Goal: Task Accomplishment & Management: Manage account settings

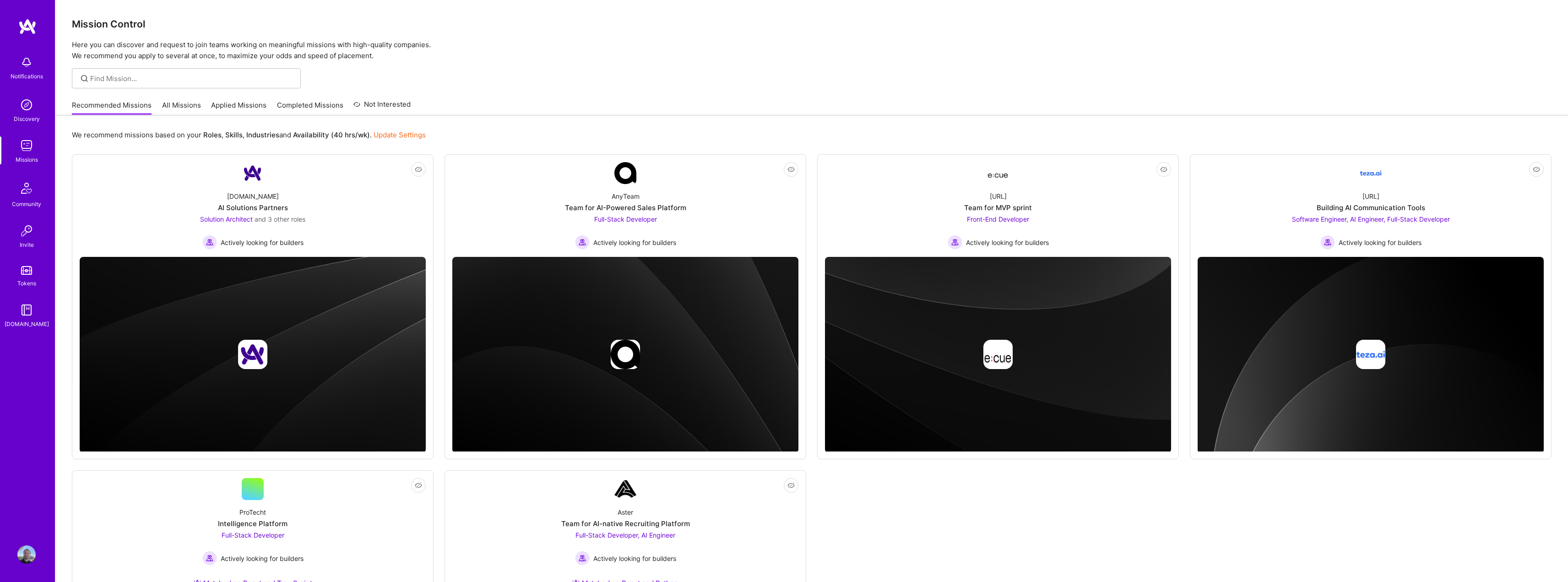
click at [180, 107] on link "All Missions" at bounding box center [182, 108] width 39 height 15
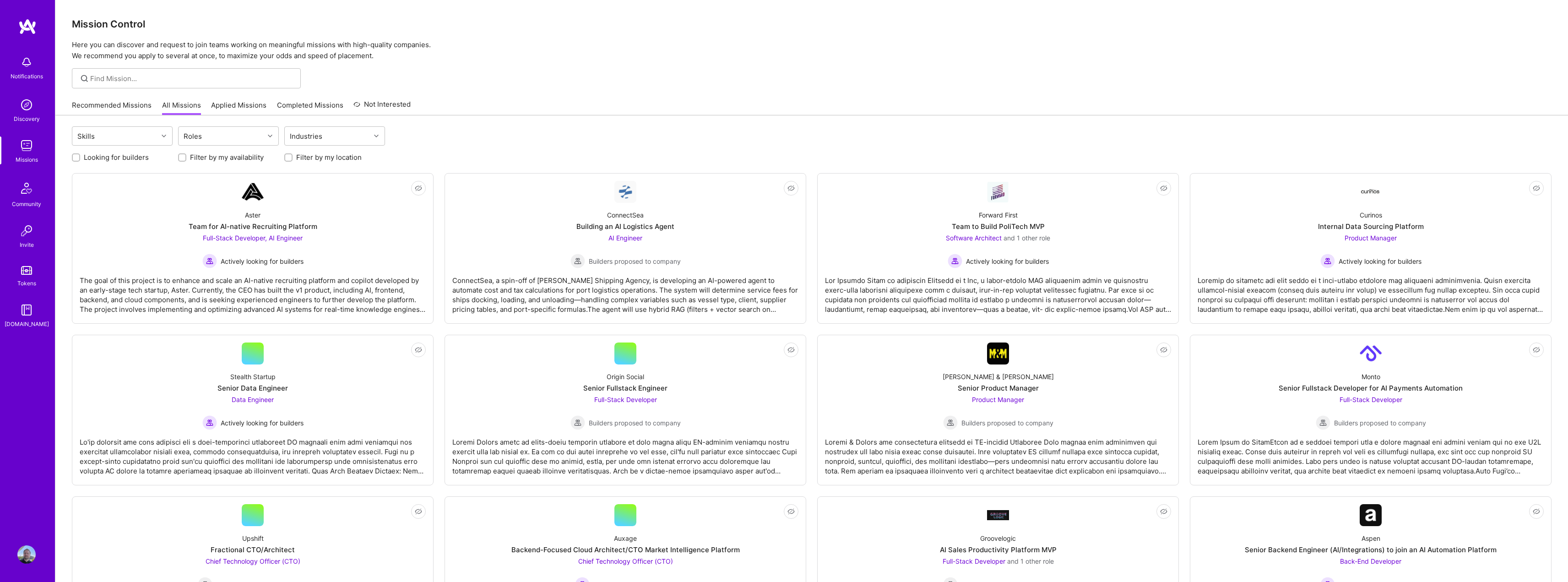
drag, startPoint x: 350, startPoint y: 158, endPoint x: 232, endPoint y: 153, distance: 118.1
click at [348, 158] on label "Filter by my location" at bounding box center [329, 158] width 66 height 9
click at [293, 158] on input "Filter by my location" at bounding box center [289, 158] width 6 height 6
checkbox input "true"
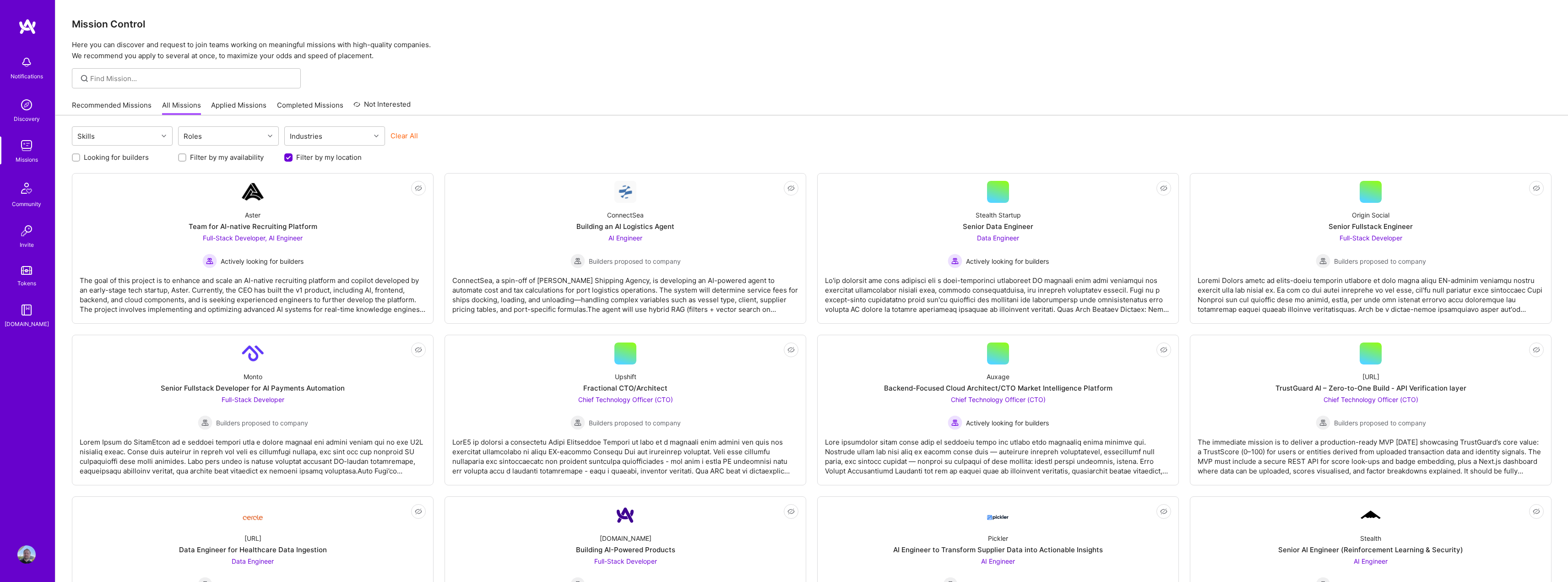
click at [112, 158] on label "Looking for builders" at bounding box center [116, 158] width 65 height 9
click at [80, 158] on input "Looking for builders" at bounding box center [77, 158] width 6 height 6
checkbox input "true"
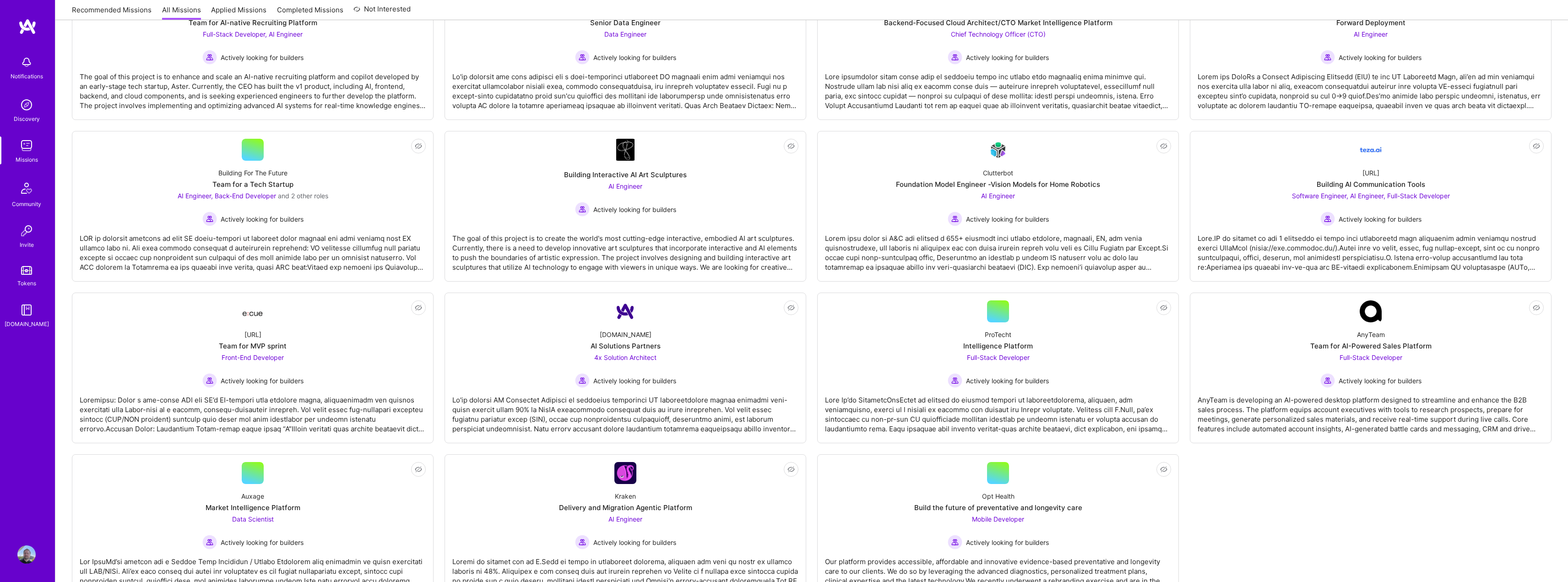
scroll to position [248, 0]
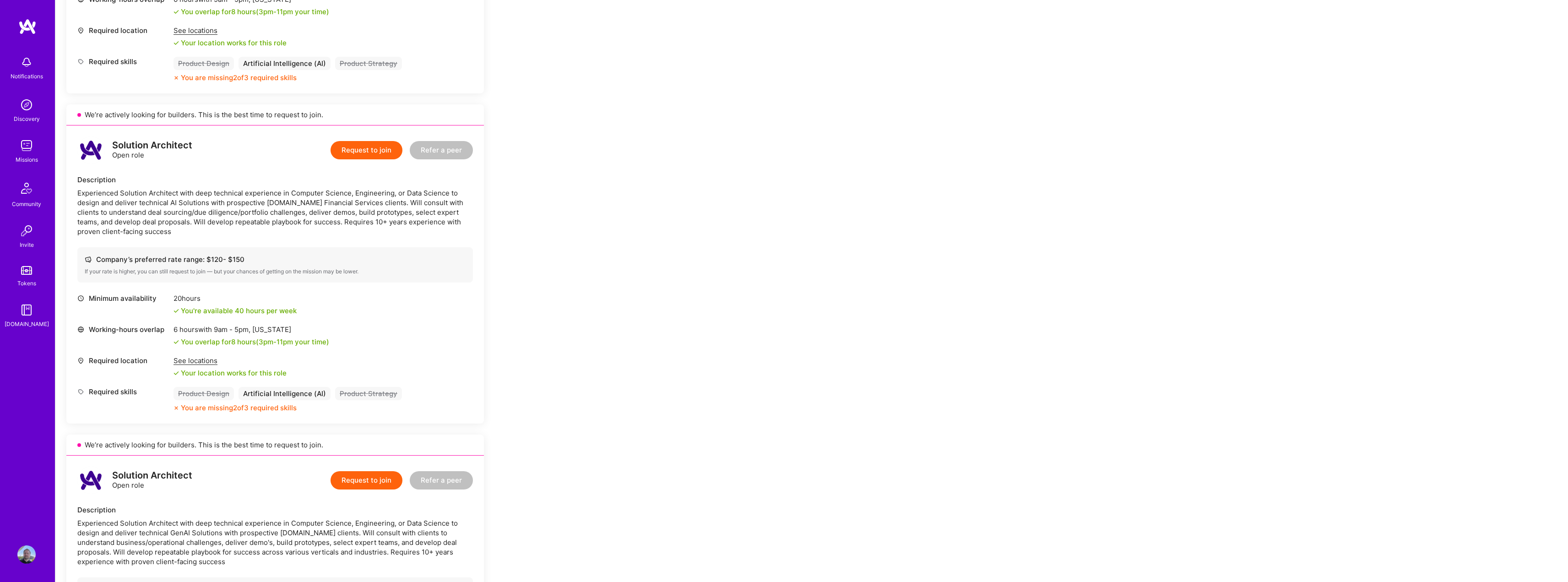
scroll to position [778, 0]
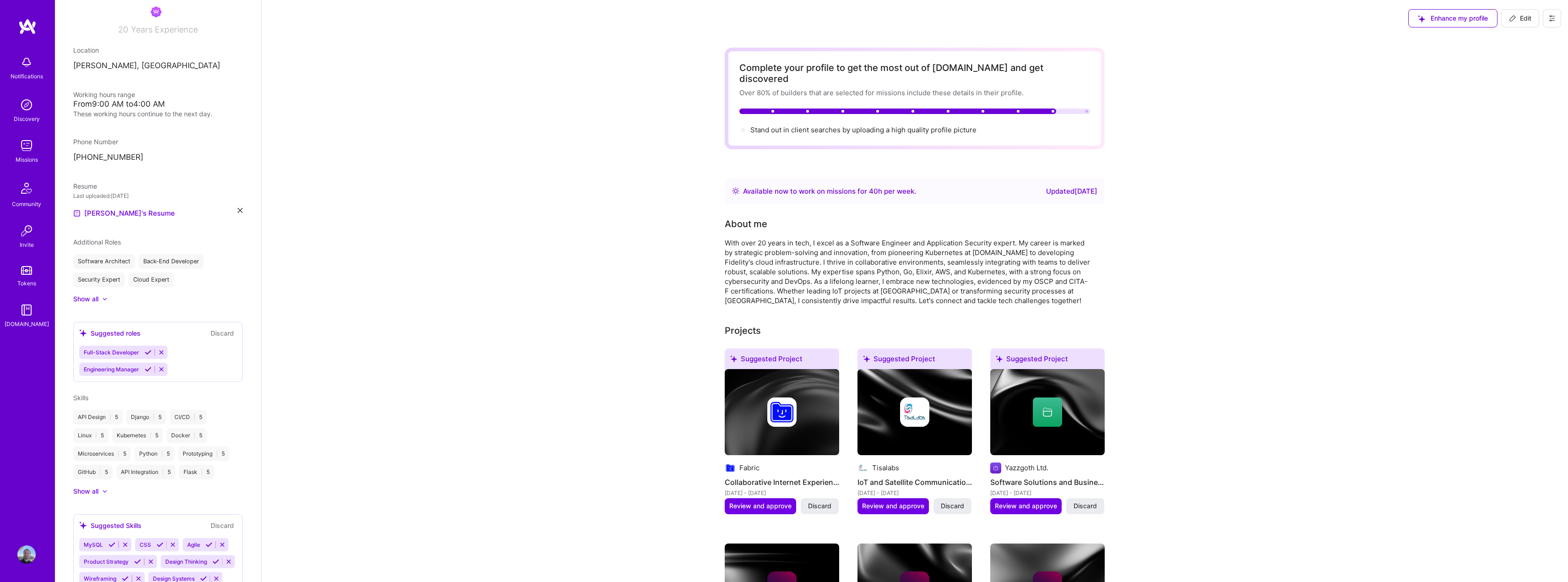
scroll to position [183, 0]
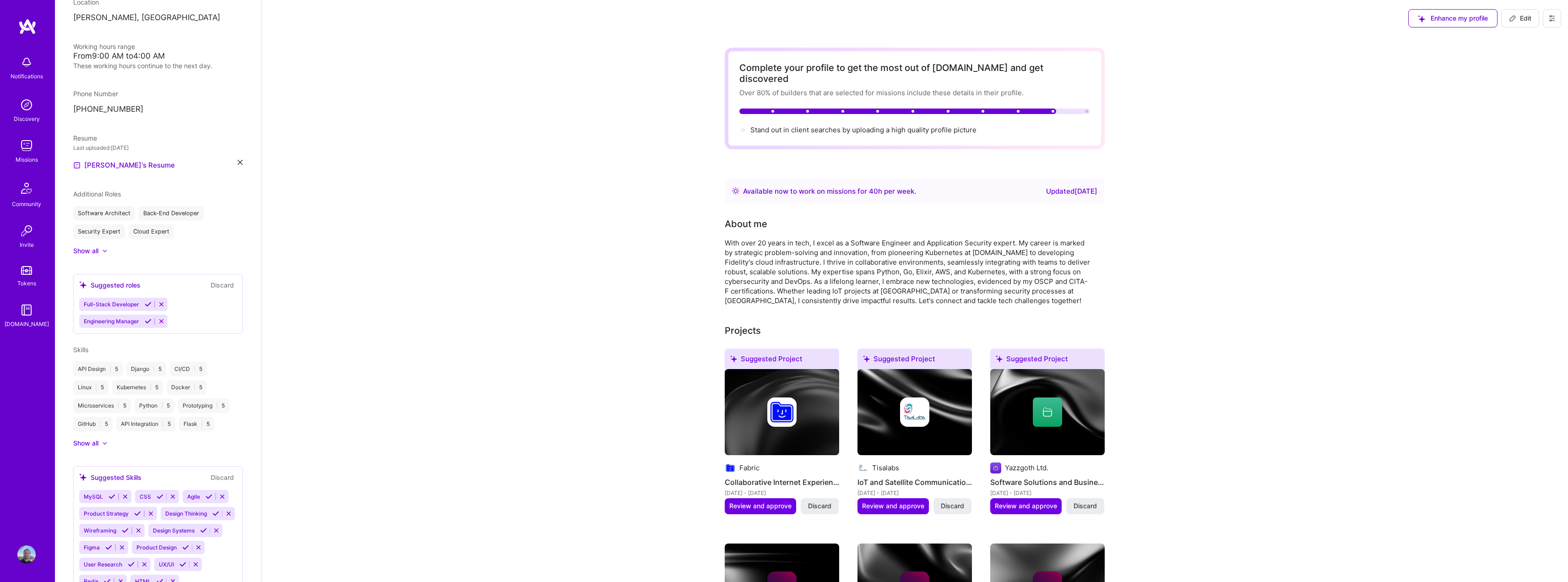
click at [114, 285] on div "Suggested roles" at bounding box center [109, 285] width 61 height 9
click at [97, 443] on div "Show all" at bounding box center [85, 443] width 25 height 9
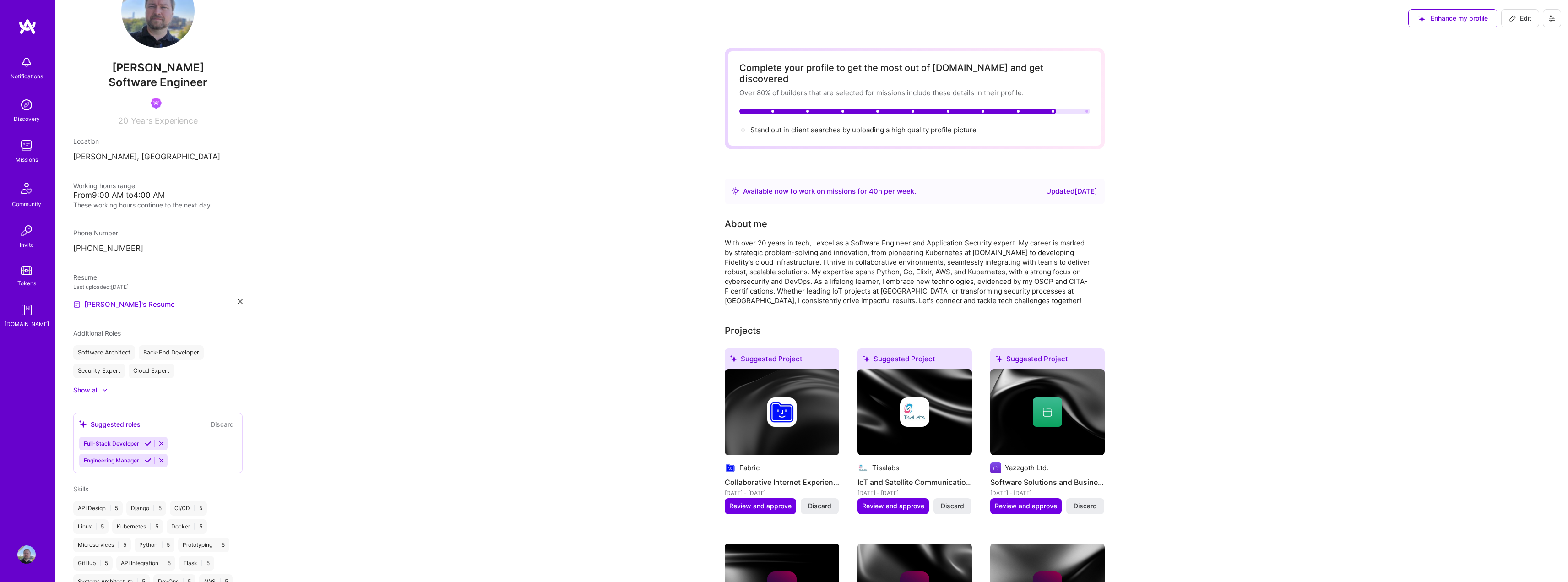
scroll to position [0, 0]
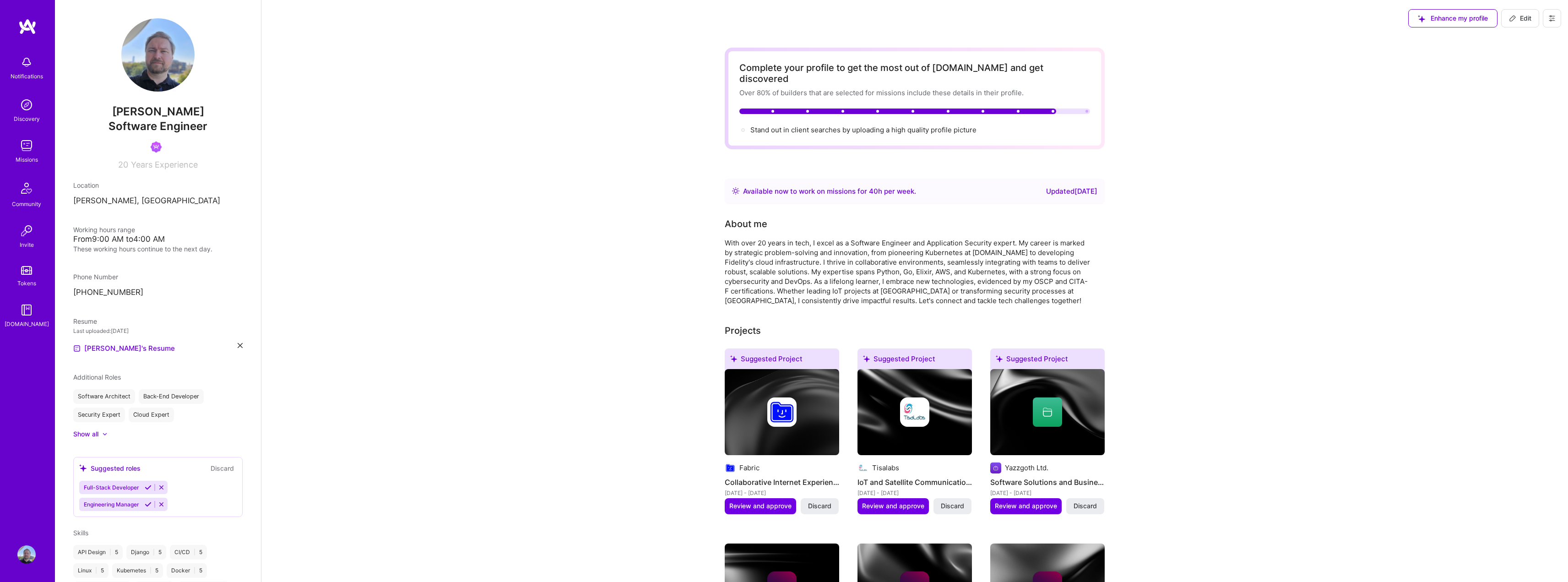
click at [1520, 19] on span "Edit" at bounding box center [1520, 19] width 22 height 9
select select "PL"
select select "Right Now"
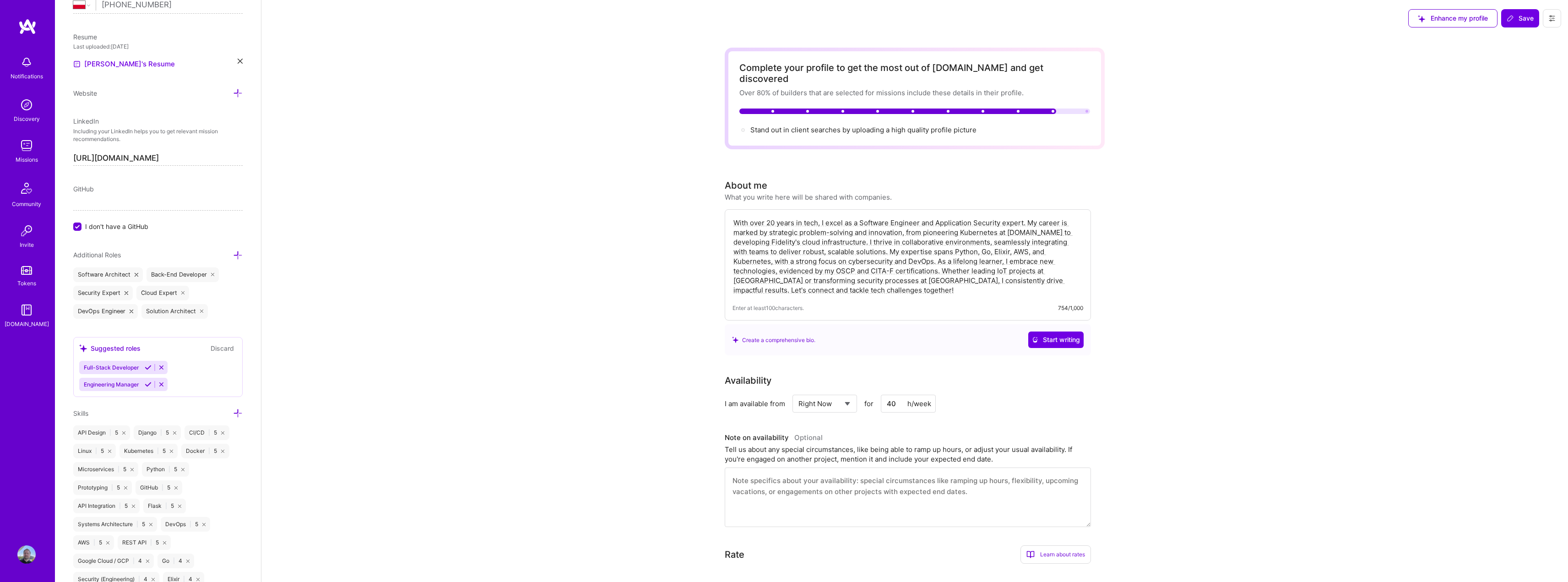
scroll to position [412, 0]
click at [233, 243] on icon at bounding box center [237, 245] width 9 height 9
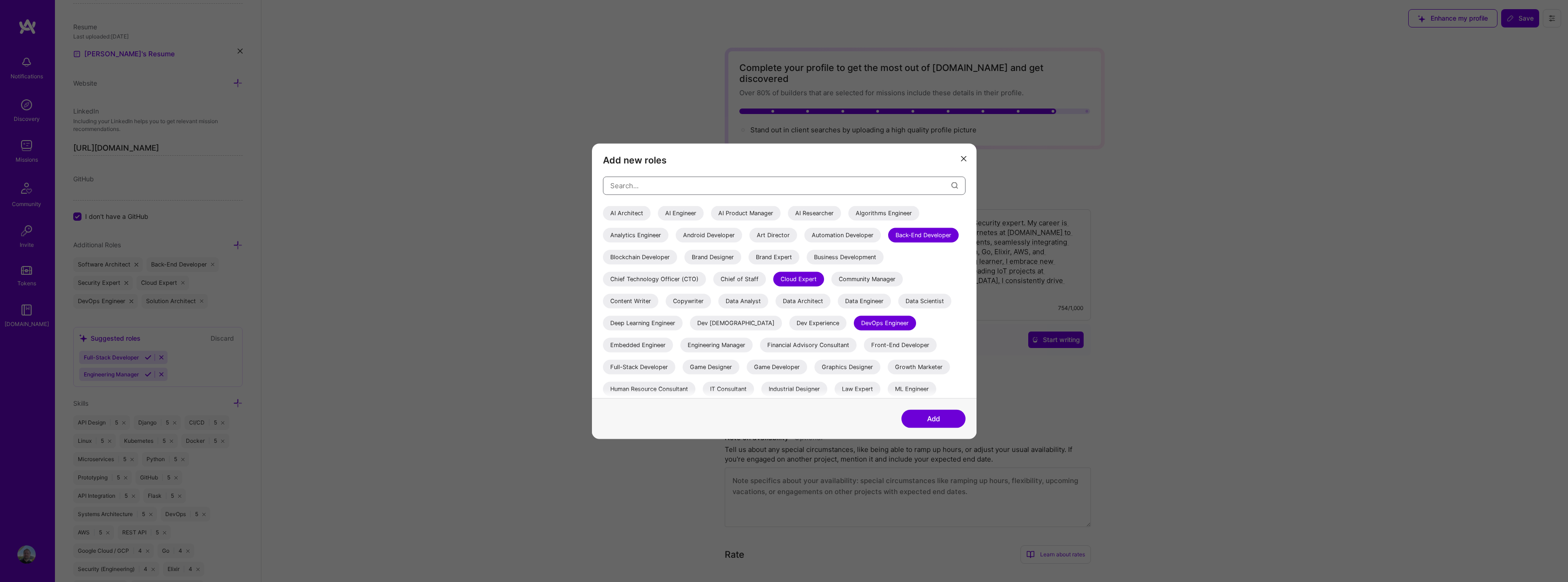
click at [648, 186] on input "modal" at bounding box center [781, 185] width 341 height 23
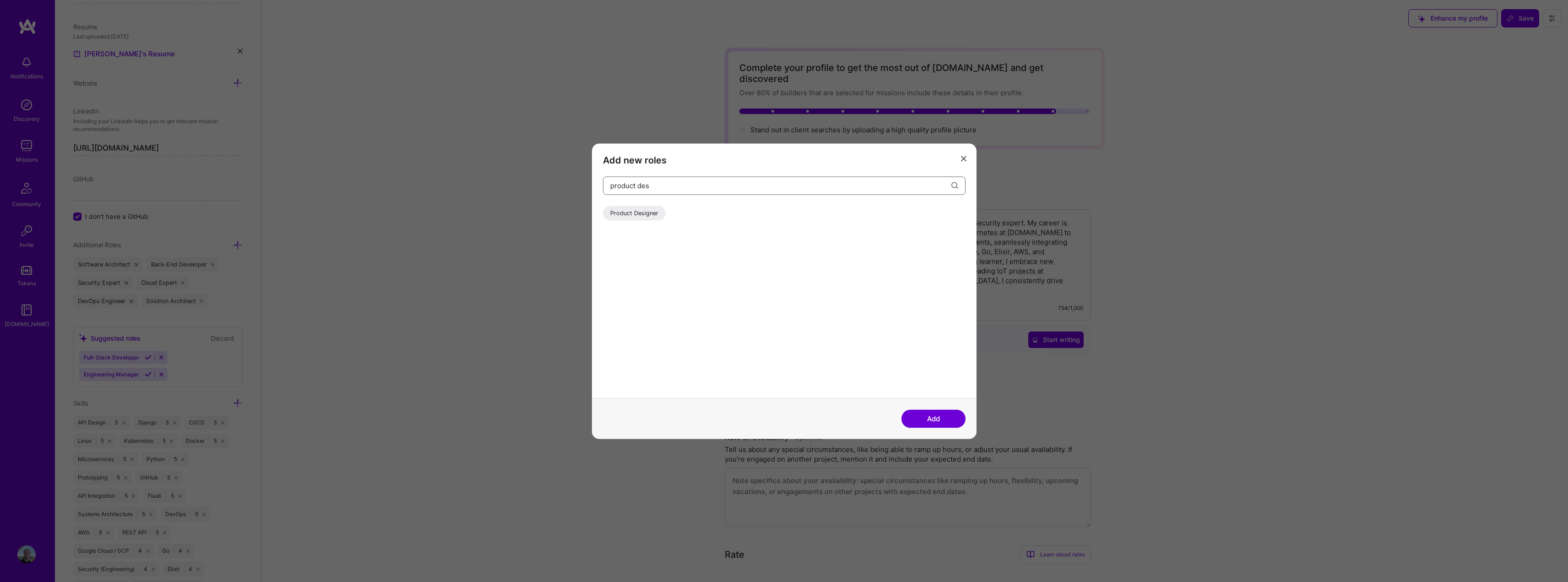
type input "product des"
click at [966, 156] on icon "modal" at bounding box center [964, 158] width 6 height 6
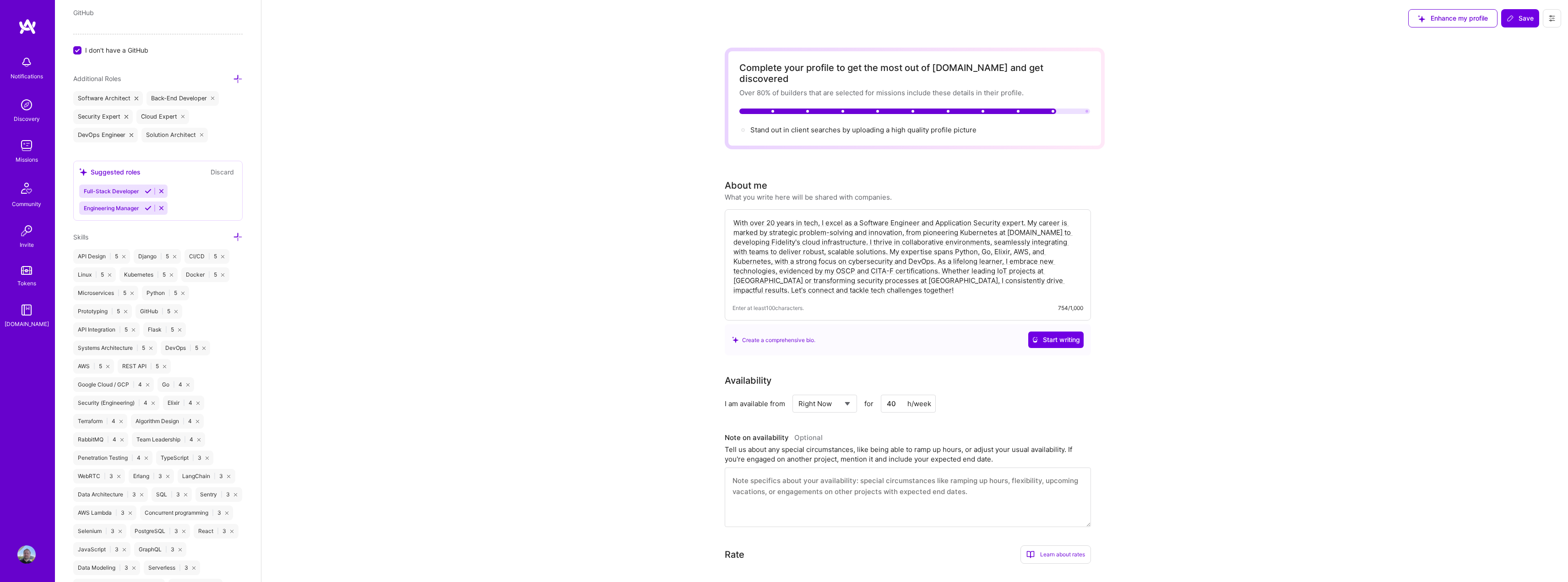
scroll to position [595, 0]
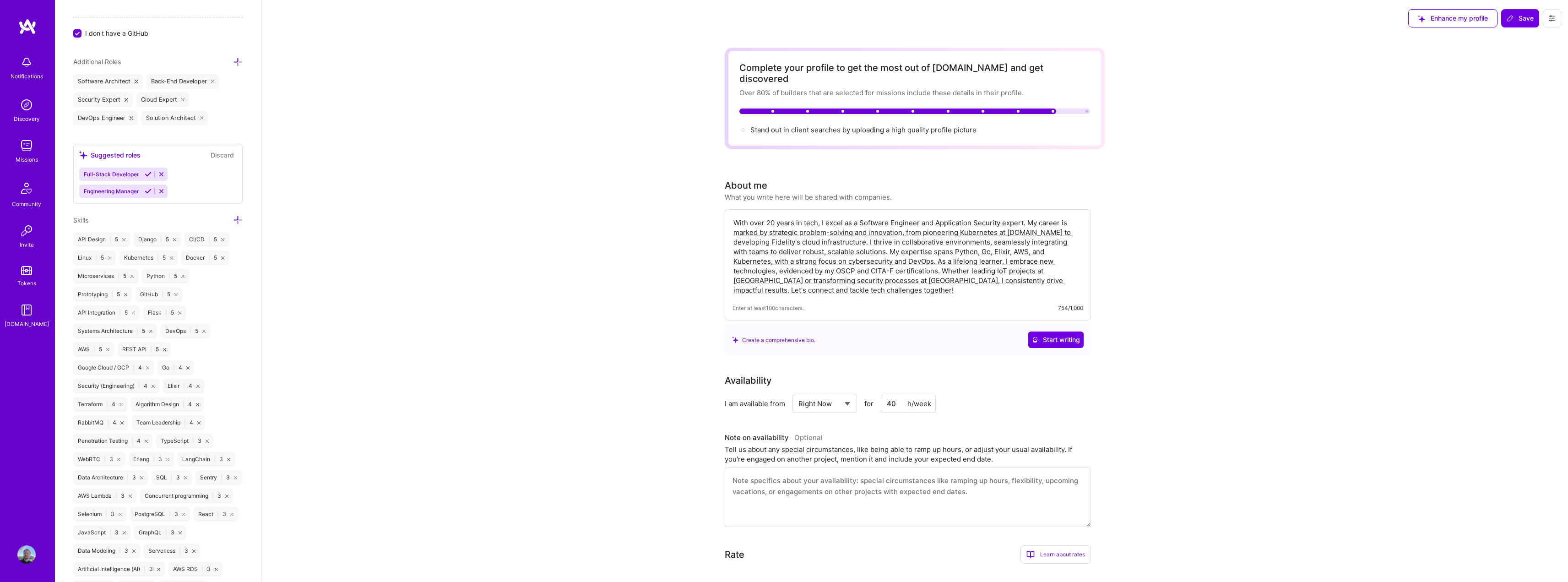
click at [233, 221] on icon at bounding box center [237, 220] width 9 height 9
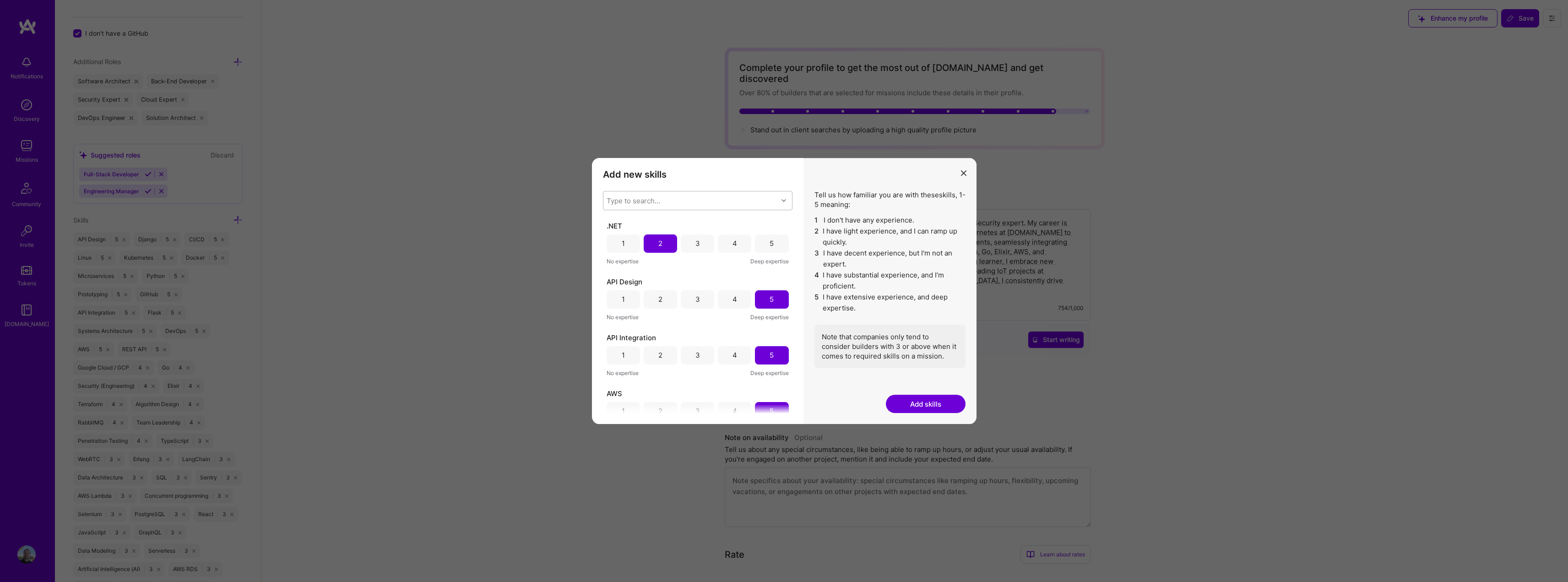
click at [632, 196] on div "Type to search..." at bounding box center [634, 200] width 54 height 9
type input "product desig"
click at [613, 226] on input "modal" at bounding box center [613, 224] width 6 height 6
checkbox input "true"
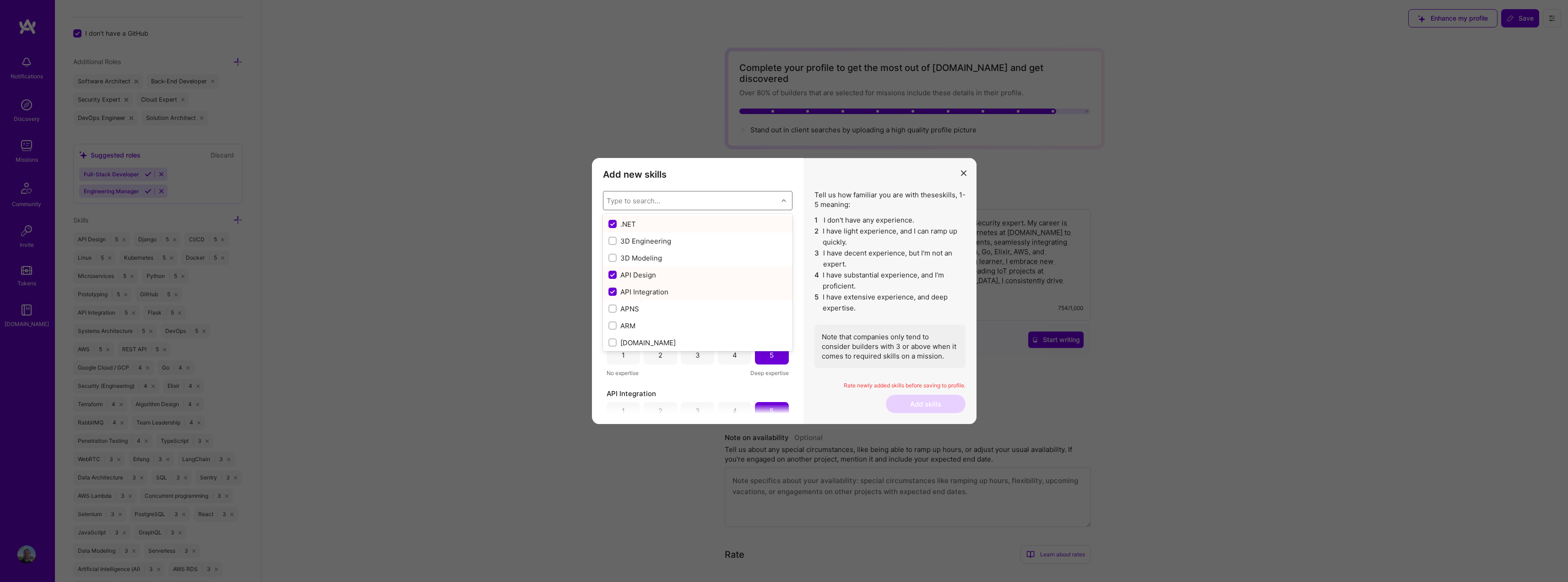
click at [611, 225] on input "modal" at bounding box center [613, 224] width 8 height 8
checkbox input "false"
click at [614, 272] on input "modal" at bounding box center [613, 273] width 8 height 8
checkbox input "false"
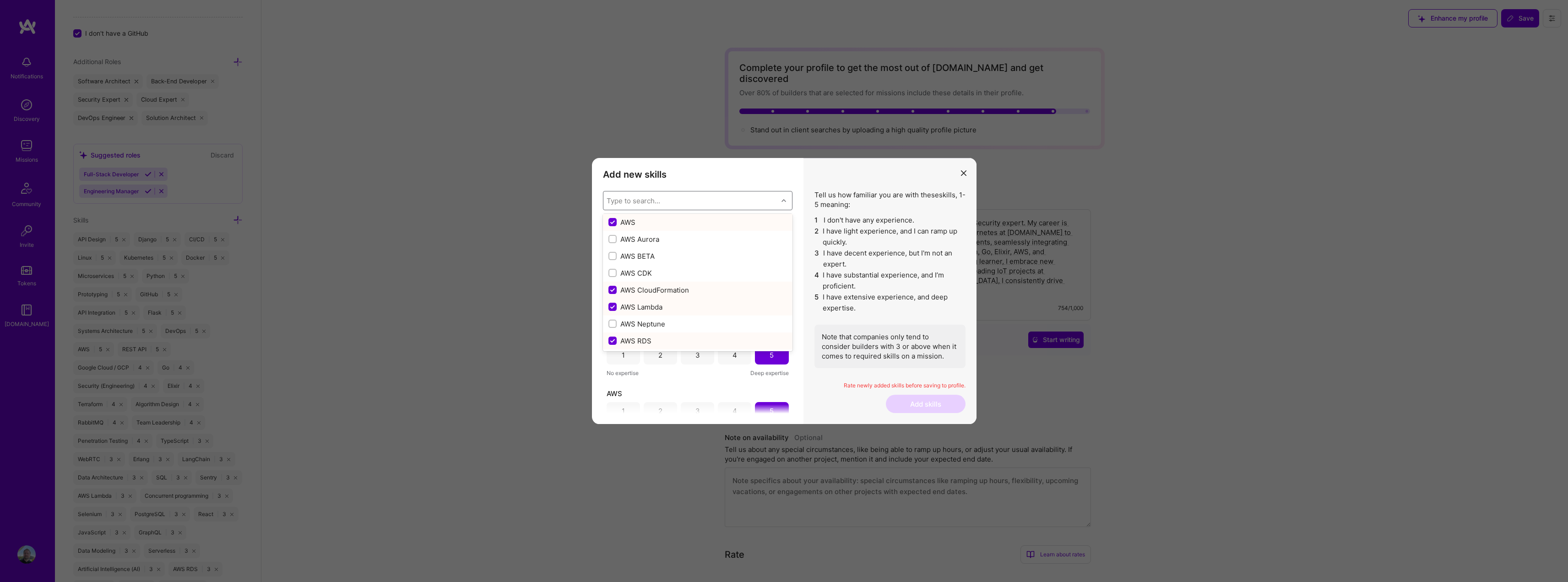
click at [613, 287] on input "modal" at bounding box center [613, 290] width 8 height 8
checkbox input "false"
click at [611, 245] on input "modal" at bounding box center [613, 247] width 8 height 8
checkbox input "false"
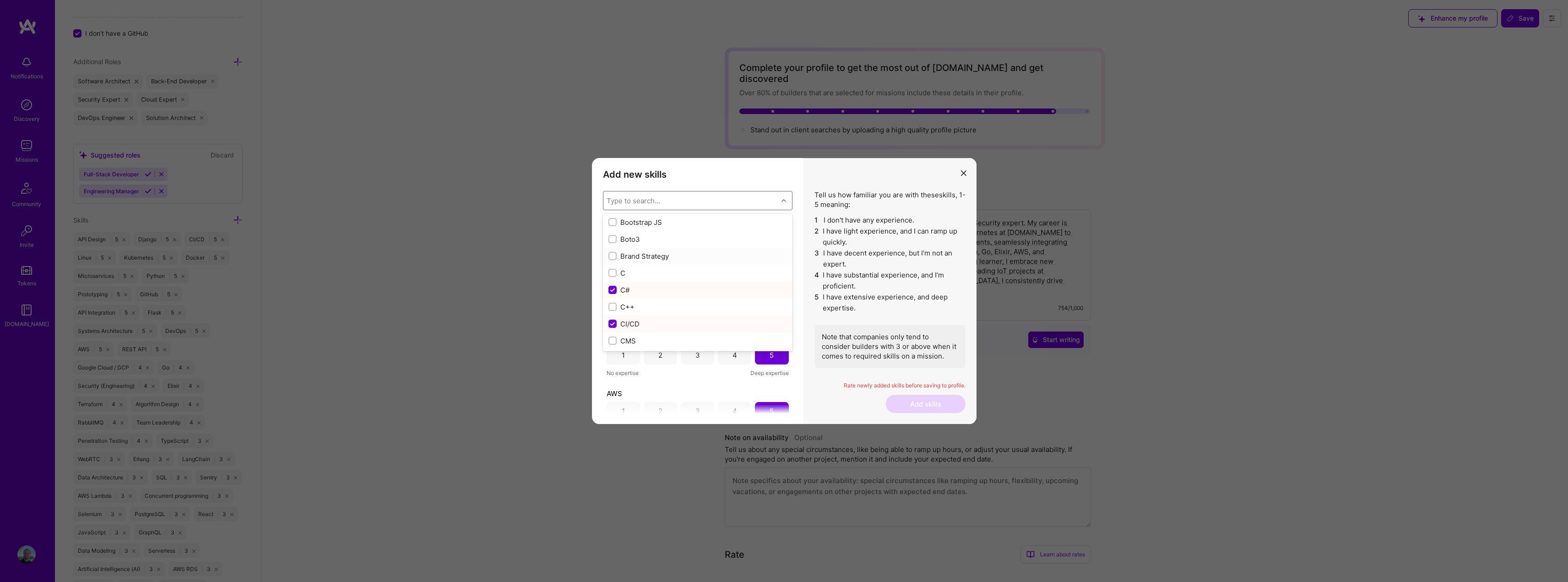
scroll to position [916, 0]
click at [614, 272] on input "modal" at bounding box center [613, 273] width 8 height 8
checkbox input "false"
click at [613, 259] on input "modal" at bounding box center [613, 257] width 6 height 6
checkbox input "true"
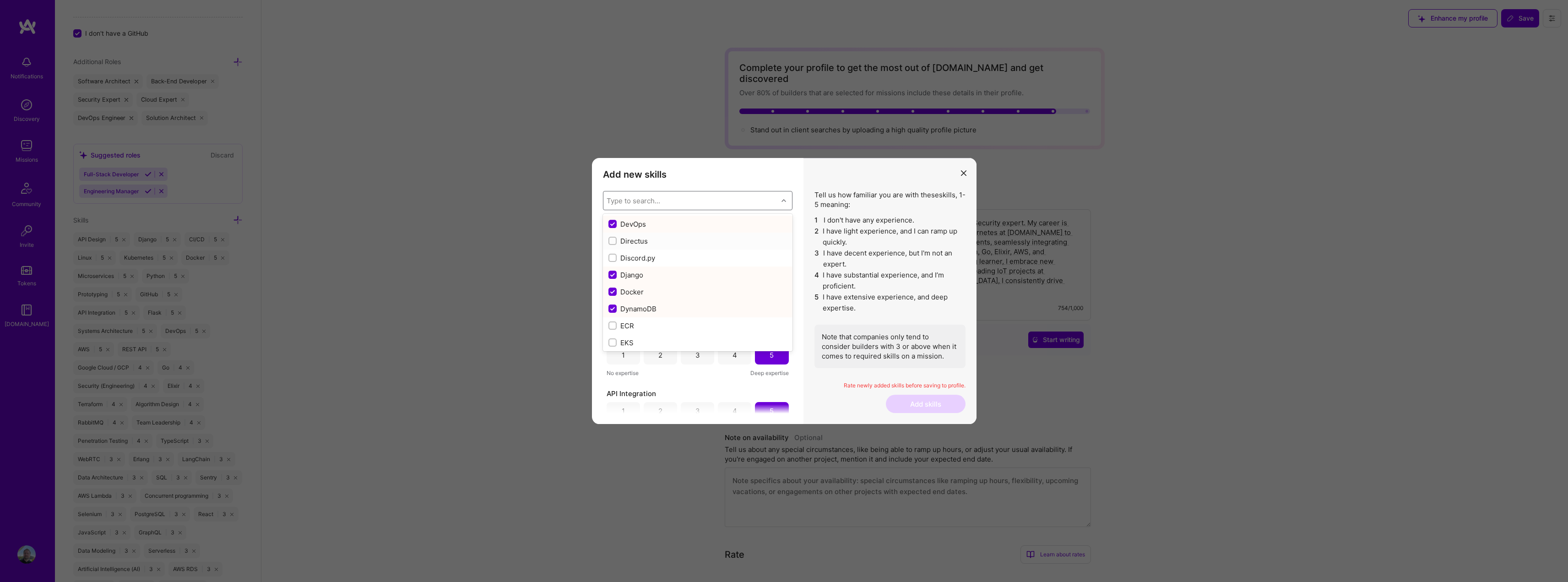
scroll to position [1740, 0]
click at [614, 296] on input "modal" at bounding box center [613, 297] width 8 height 8
checkbox input "false"
click at [614, 240] on input "modal" at bounding box center [613, 239] width 6 height 6
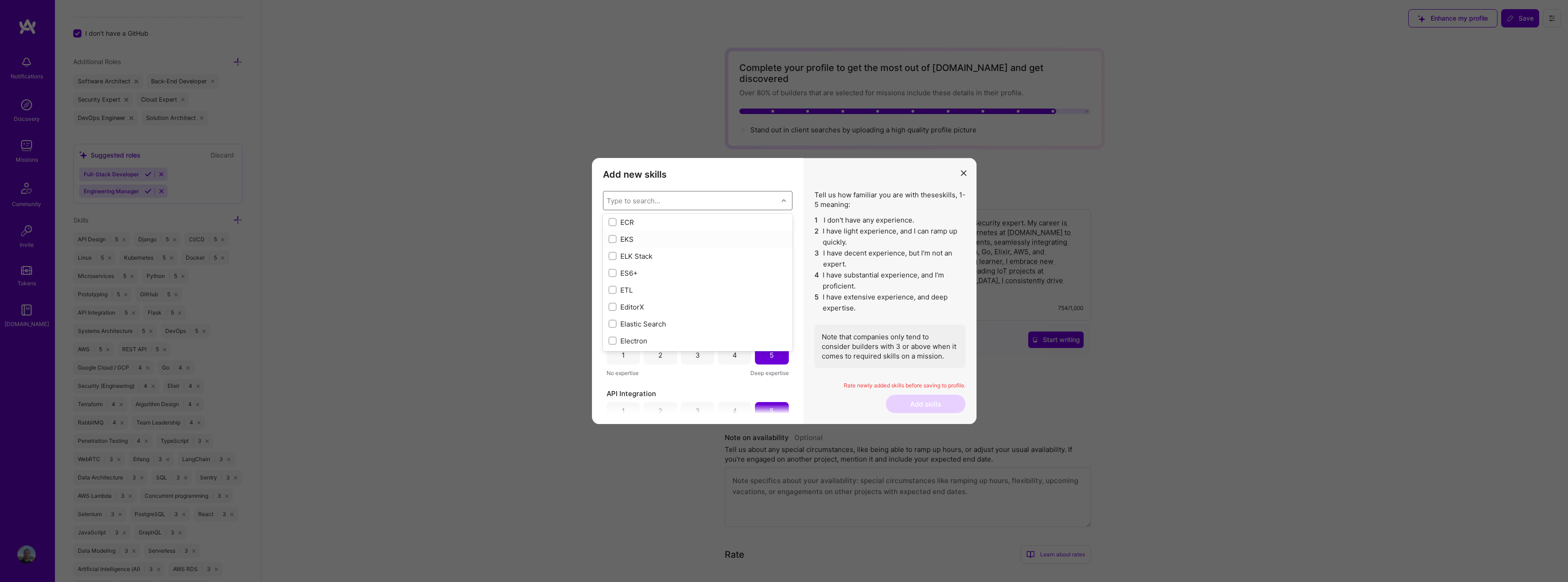
checkbox input "true"
click at [613, 222] on input "modal" at bounding box center [613, 222] width 6 height 6
checkbox input "true"
click at [615, 257] on div "modal" at bounding box center [613, 257] width 8 height 8
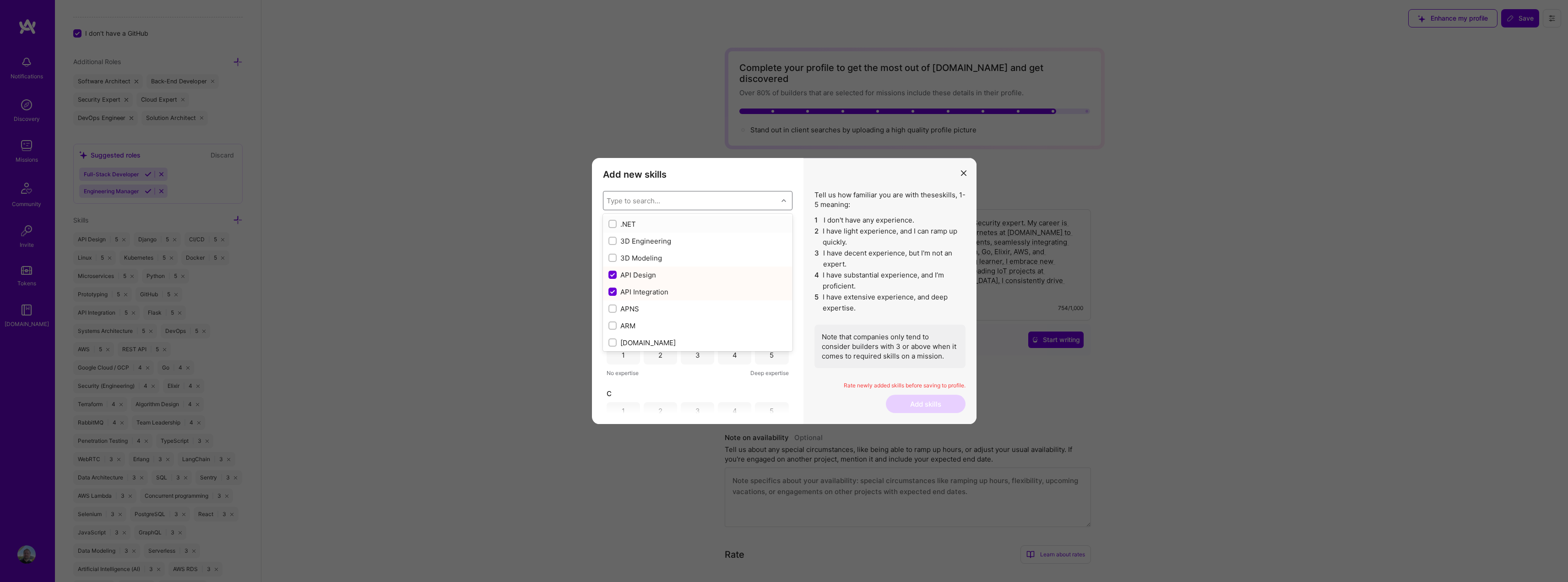
click at [665, 200] on div "Type to search..." at bounding box center [690, 201] width 174 height 19
type input "product"
click at [615, 274] on div "modal" at bounding box center [613, 274] width 8 height 8
click at [732, 244] on div "4" at bounding box center [734, 243] width 5 height 9
click at [729, 300] on div "4" at bounding box center [735, 299] width 33 height 19
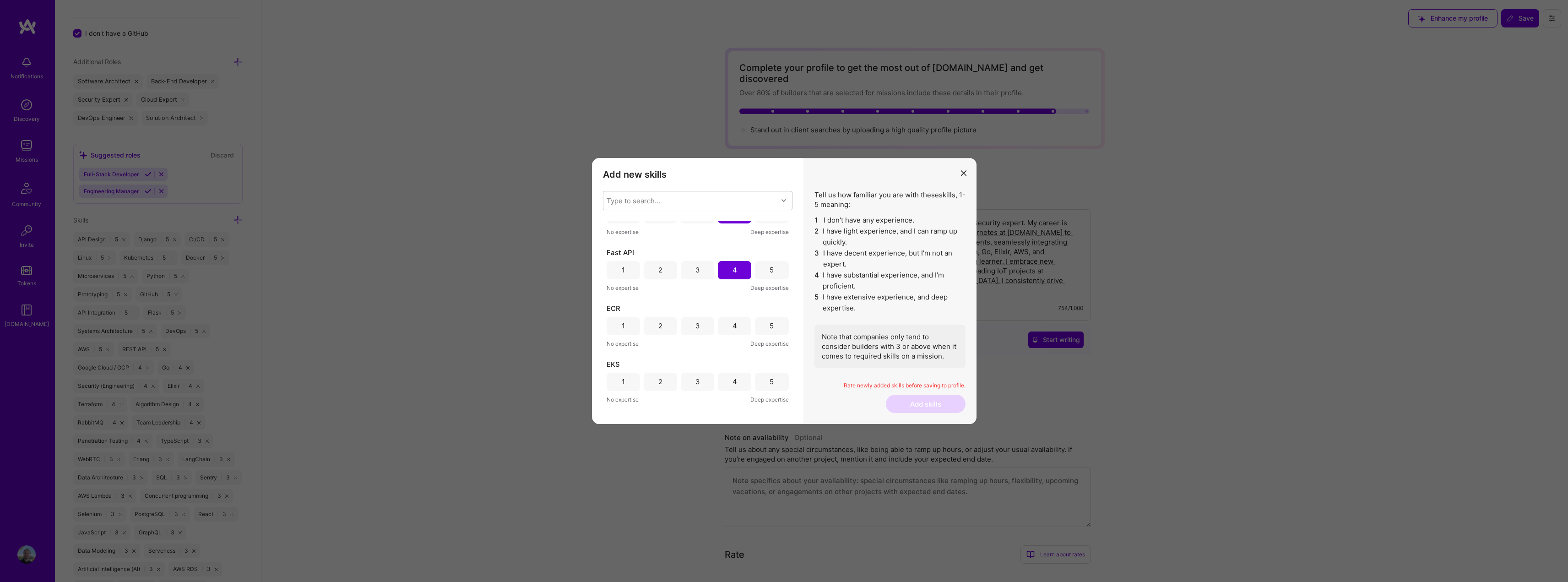
scroll to position [45, 0]
click at [732, 307] on div "4" at bounding box center [734, 310] width 5 height 9
click at [761, 318] on div "5" at bounding box center [772, 320] width 33 height 19
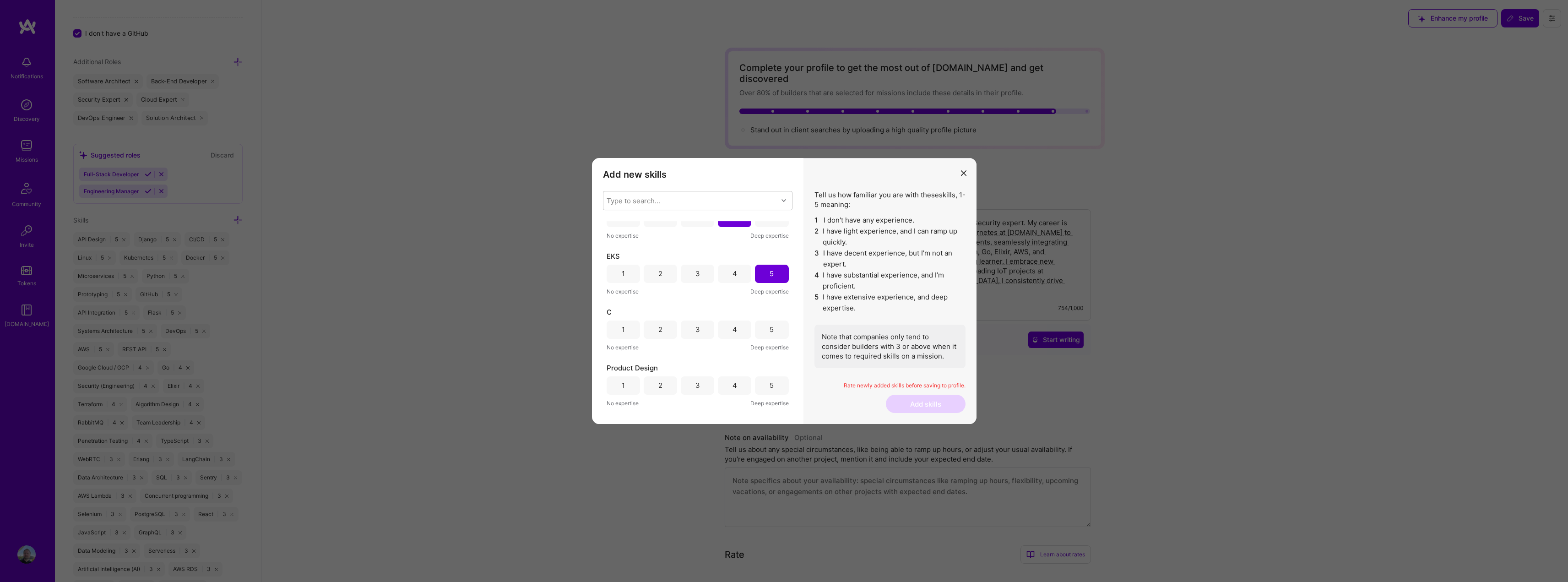
click at [662, 332] on div "2" at bounding box center [661, 330] width 33 height 19
click at [727, 337] on div "4" at bounding box center [735, 340] width 33 height 19
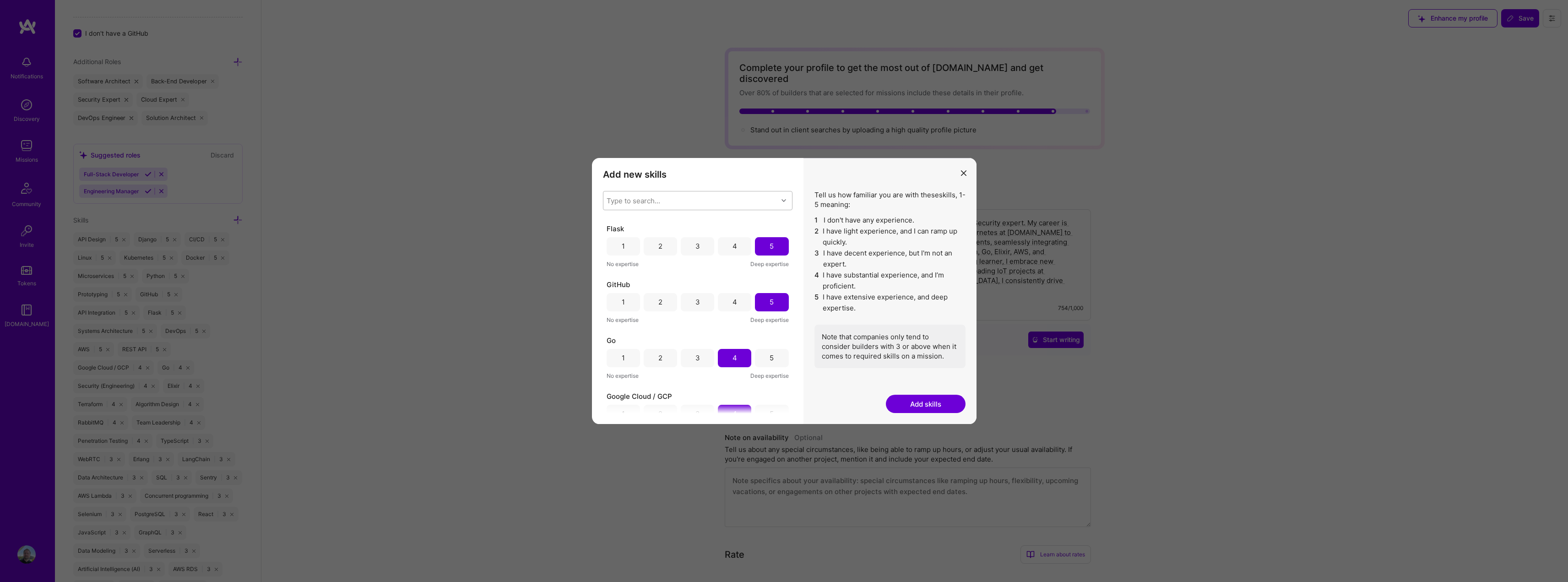
click at [681, 205] on div "Type to search..." at bounding box center [690, 201] width 174 height 19
click at [613, 263] on input "modal" at bounding box center [613, 263] width 8 height 8
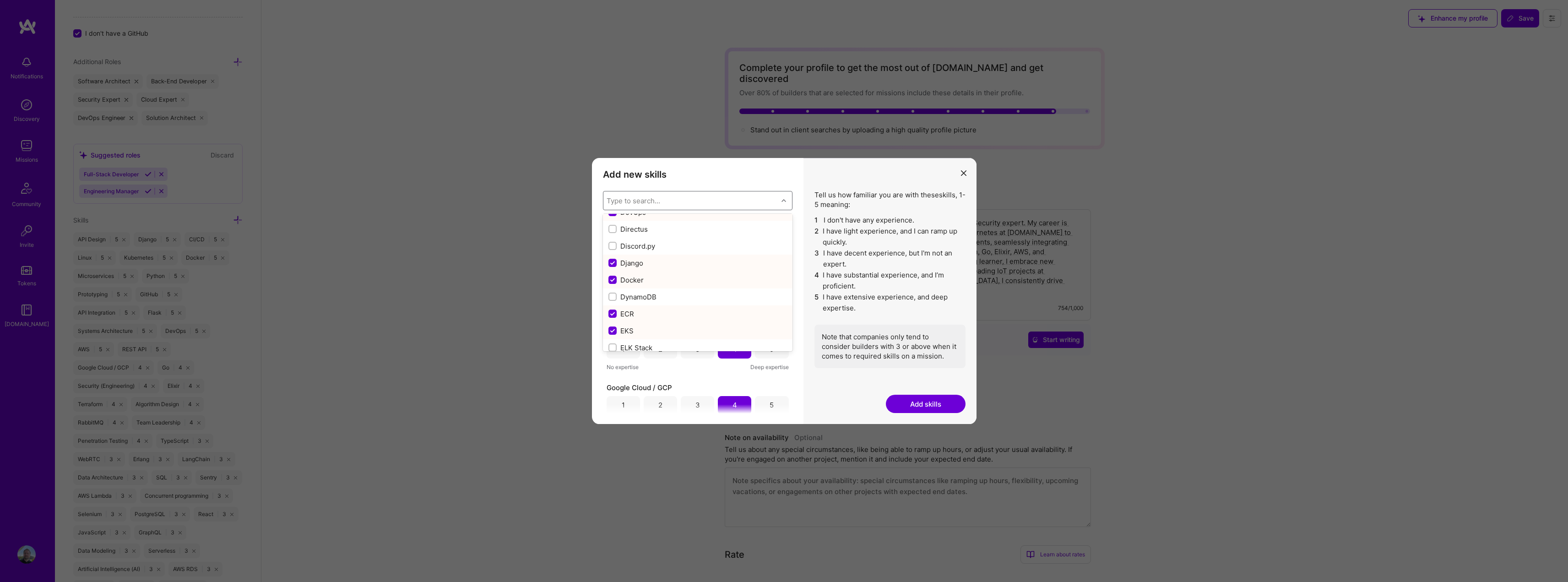
checkbox input "false"
click at [615, 228] on input "modal" at bounding box center [613, 227] width 8 height 8
checkbox input "false"
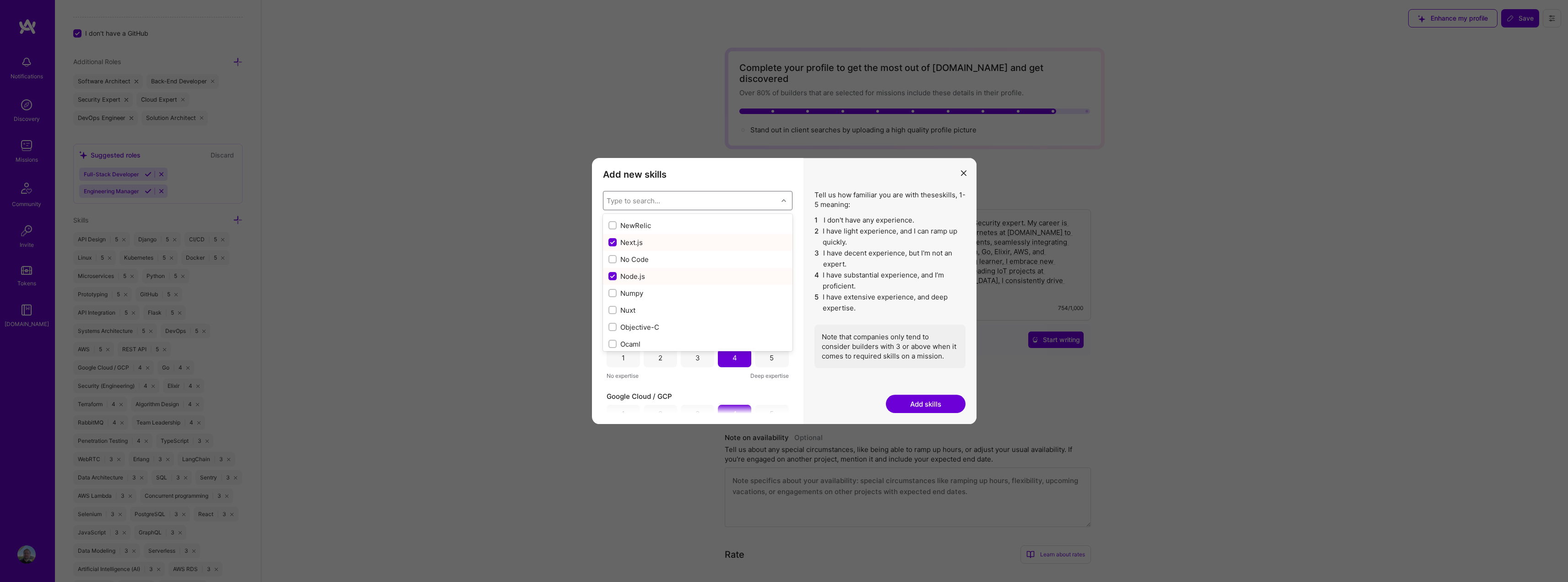
click at [613, 243] on input "modal" at bounding box center [613, 242] width 8 height 8
checkbox input "false"
click at [613, 274] on input "modal" at bounding box center [613, 276] width 8 height 8
checkbox input "false"
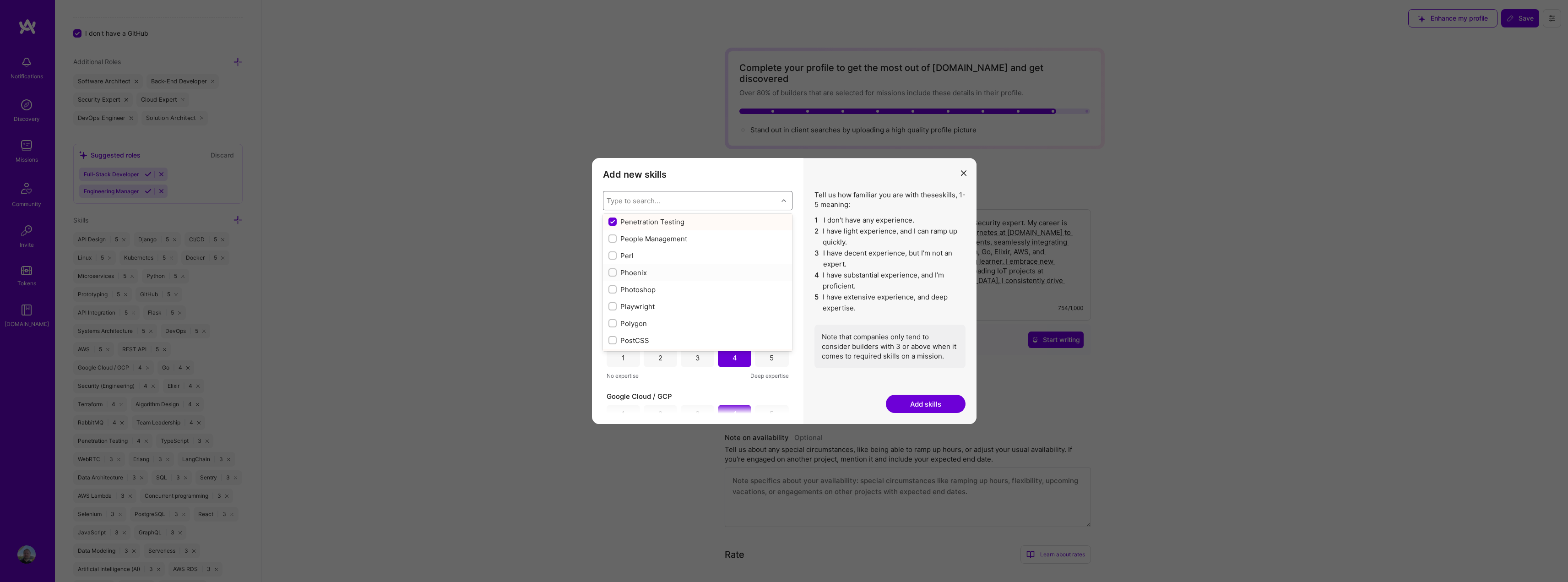
click at [611, 272] on input "modal" at bounding box center [613, 272] width 6 height 6
checkbox input "true"
click at [613, 289] on input "modal" at bounding box center [613, 289] width 8 height 8
checkbox input "false"
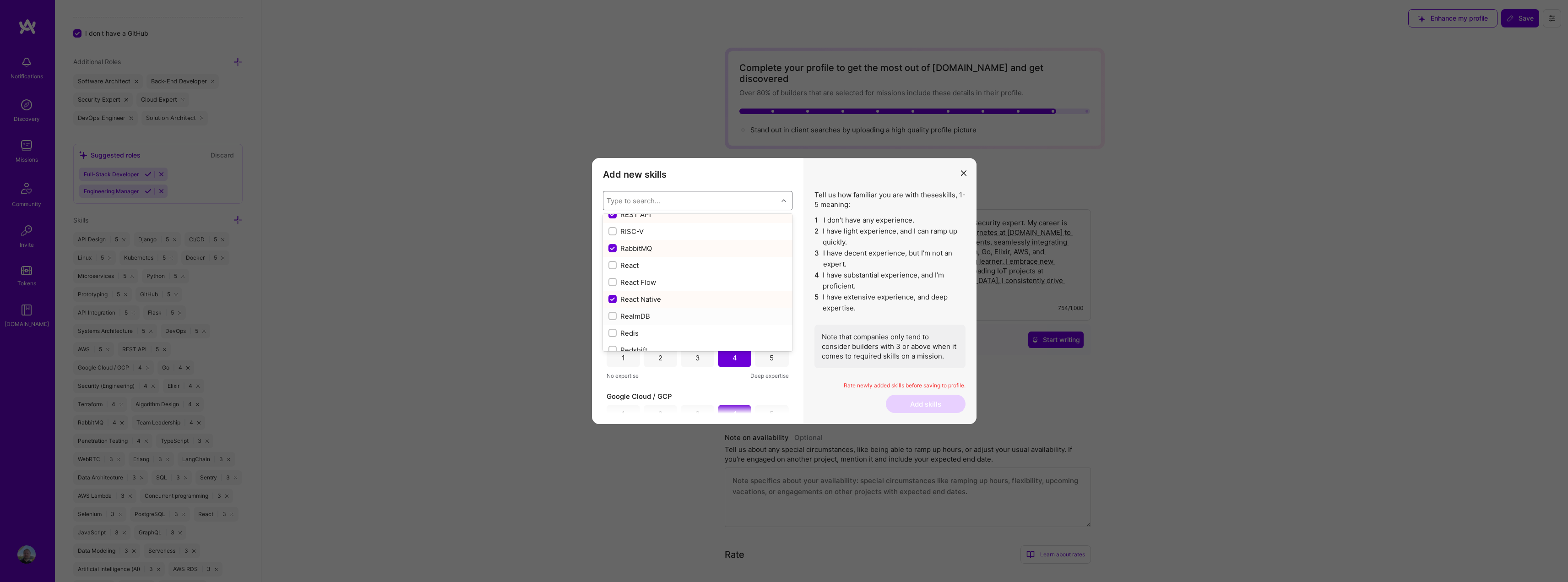
scroll to position [4487, 0]
click at [610, 278] on input "modal" at bounding box center [613, 277] width 8 height 8
checkbox input "false"
click at [612, 266] on input "modal" at bounding box center [613, 265] width 6 height 6
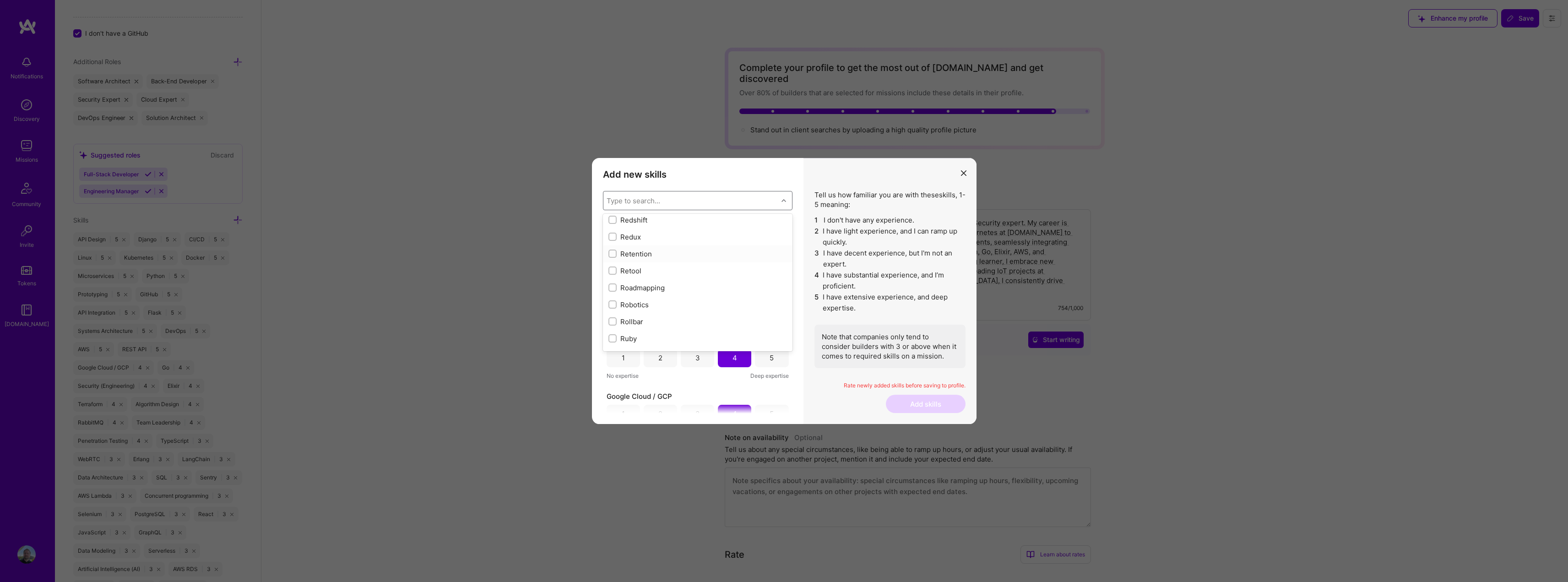
scroll to position [4579, 0]
click at [613, 221] on input "modal" at bounding box center [613, 220] width 8 height 8
checkbox input "false"
click at [611, 267] on input "modal" at bounding box center [613, 265] width 8 height 8
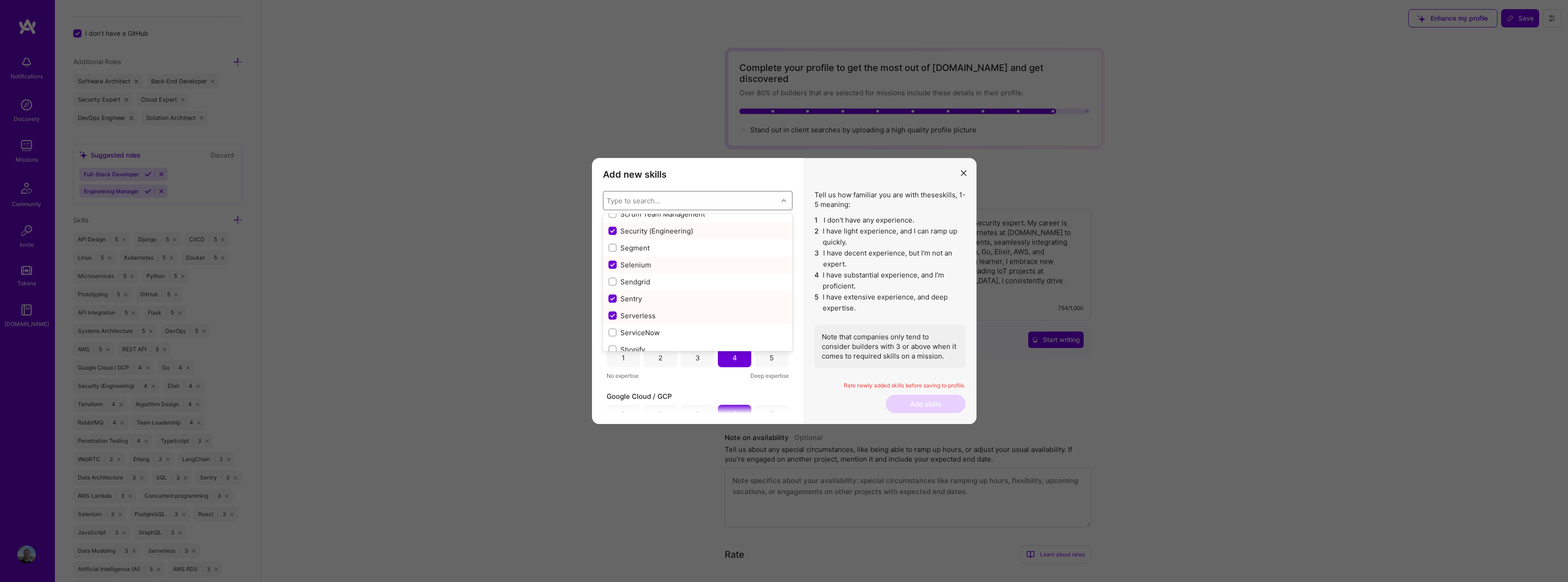
checkbox input "false"
click at [613, 258] on input "modal" at bounding box center [613, 256] width 8 height 8
checkbox input "false"
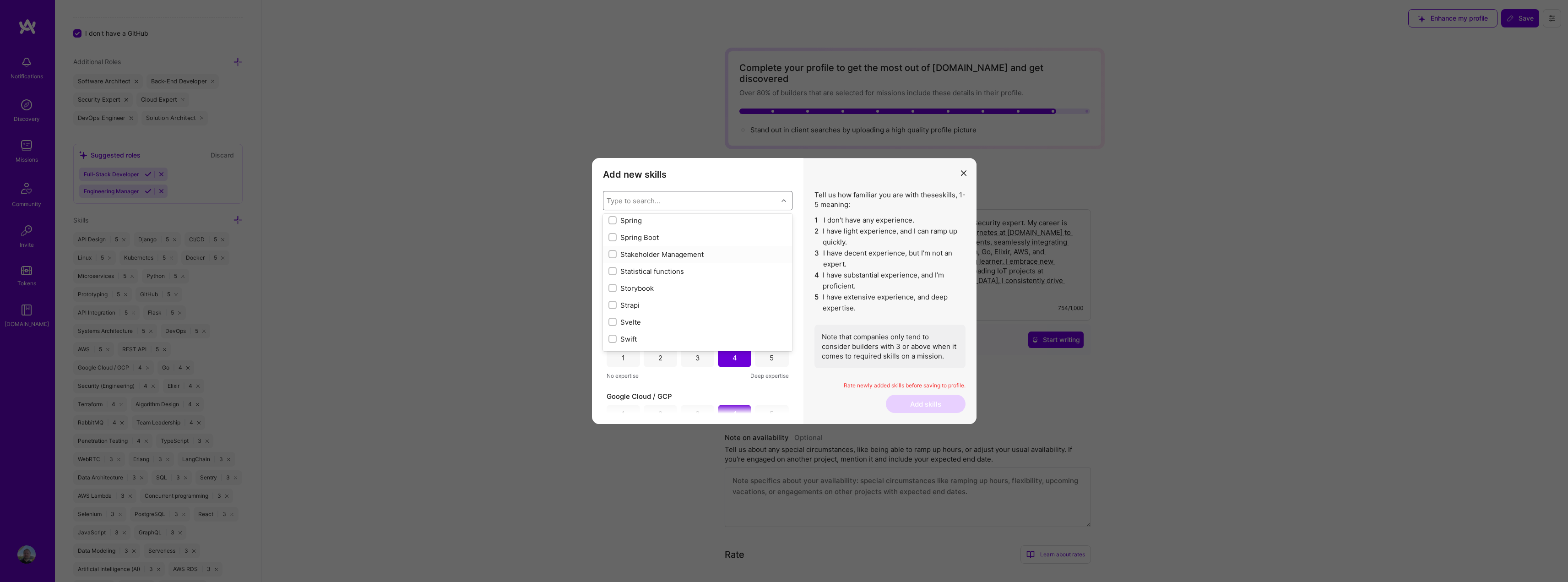
click at [613, 256] on input "modal" at bounding box center [613, 254] width 6 height 6
checkbox input "true"
click at [613, 274] on input "modal" at bounding box center [613, 274] width 6 height 6
checkbox input "true"
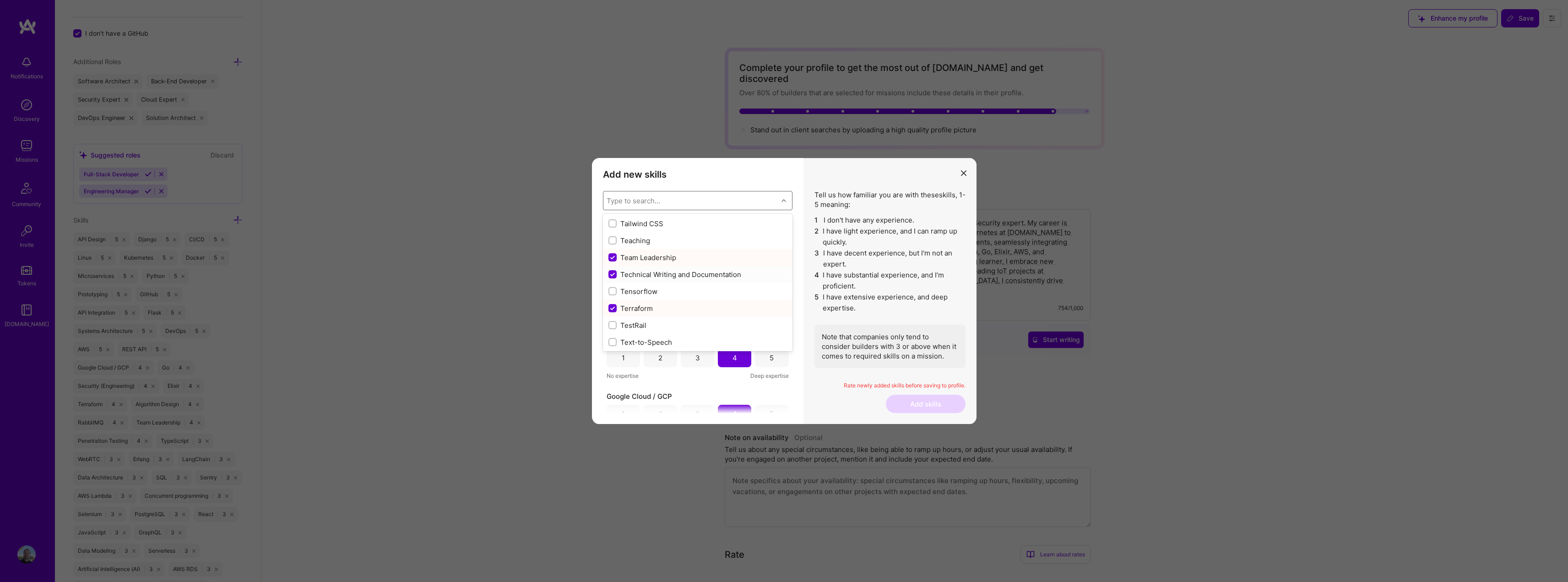
scroll to position [1394, 0]
click at [612, 293] on input "modal" at bounding box center [613, 291] width 6 height 6
checkbox input "true"
click at [614, 298] on input "modal" at bounding box center [613, 297] width 6 height 6
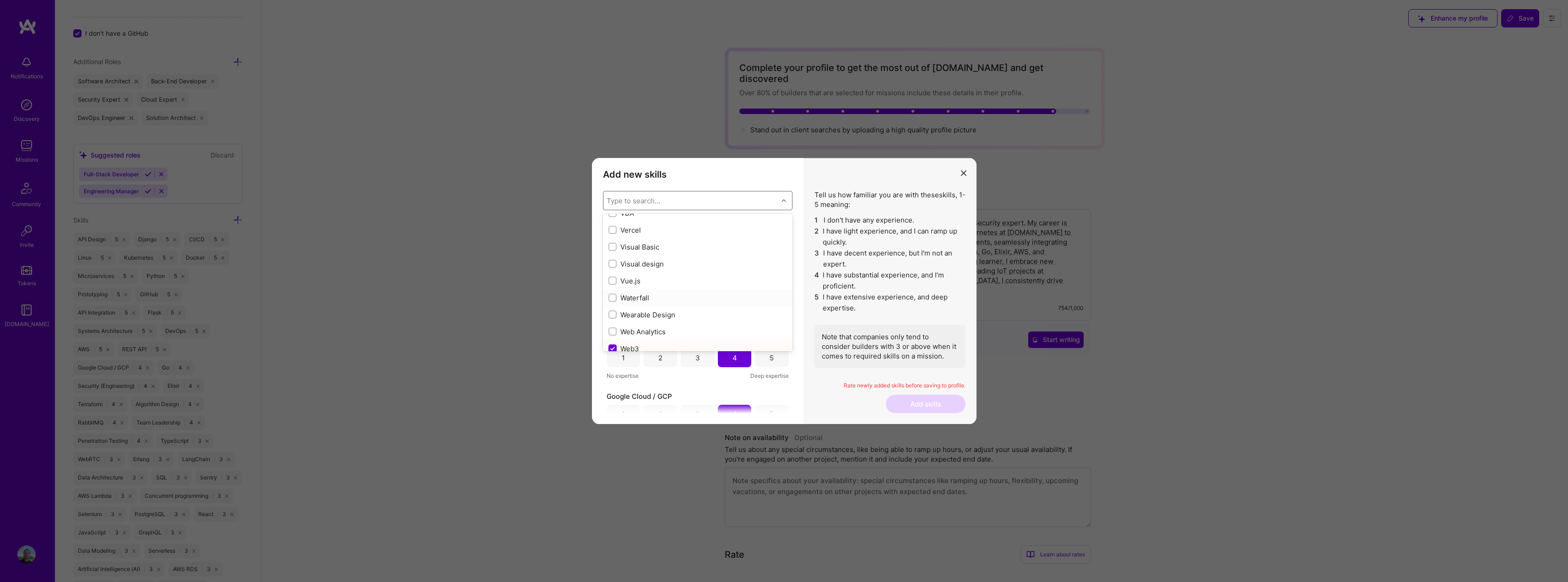
checkbox input "true"
click at [610, 301] on input "modal" at bounding box center [613, 303] width 8 height 8
checkbox input "false"
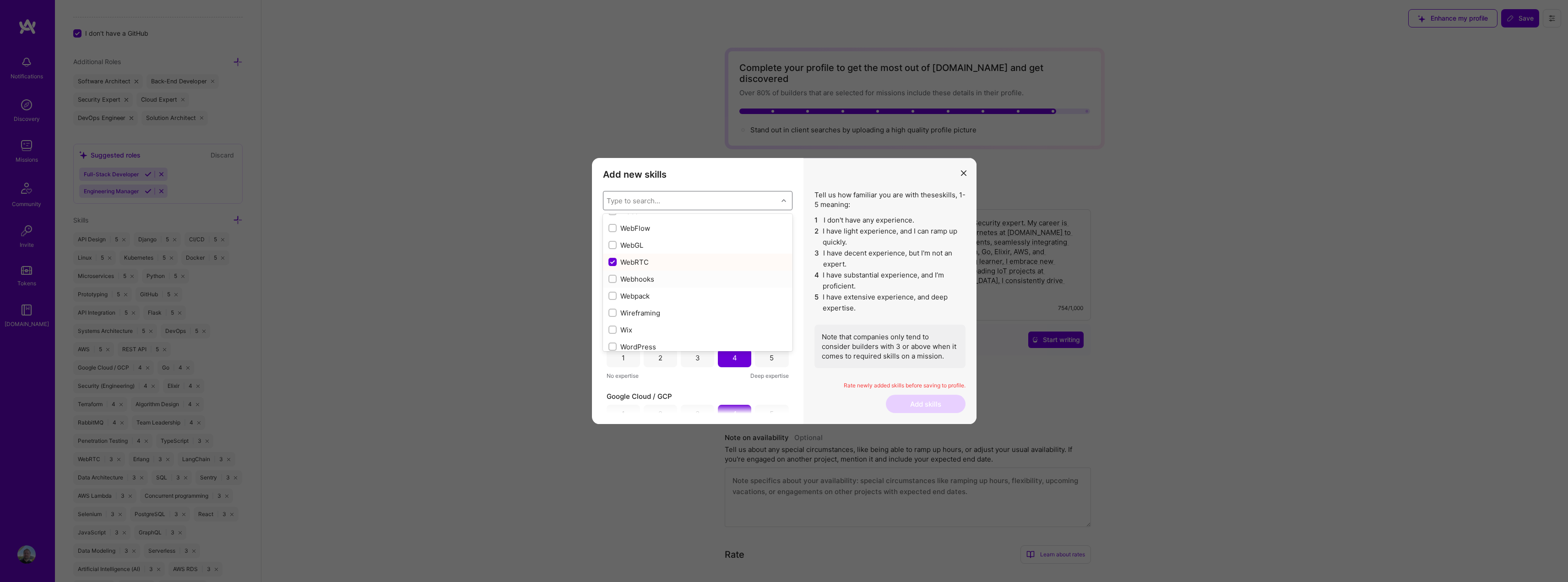
click at [611, 282] on input "modal" at bounding box center [613, 279] width 6 height 6
checkbox input "true"
click at [614, 231] on div "modal" at bounding box center [613, 234] width 8 height 8
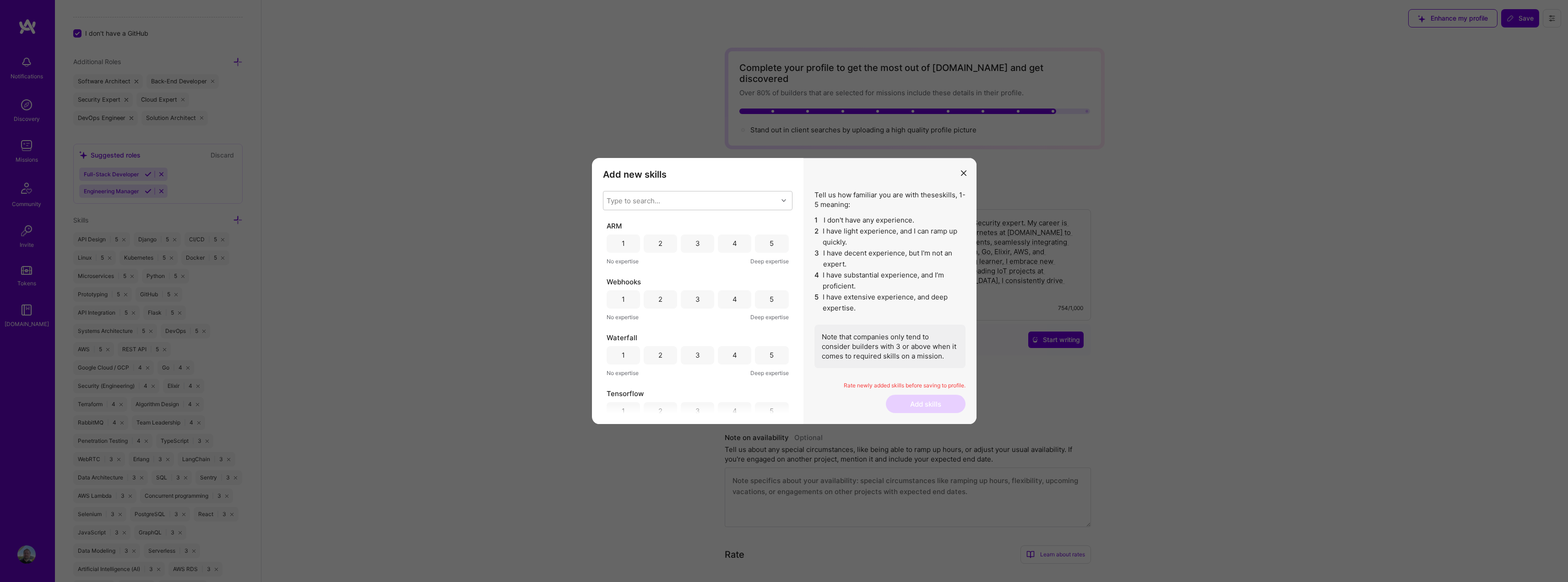
click at [695, 245] on div "3" at bounding box center [697, 243] width 5 height 9
click at [732, 301] on div "4" at bounding box center [734, 299] width 5 height 9
click at [726, 310] on div "4" at bounding box center [735, 310] width 33 height 19
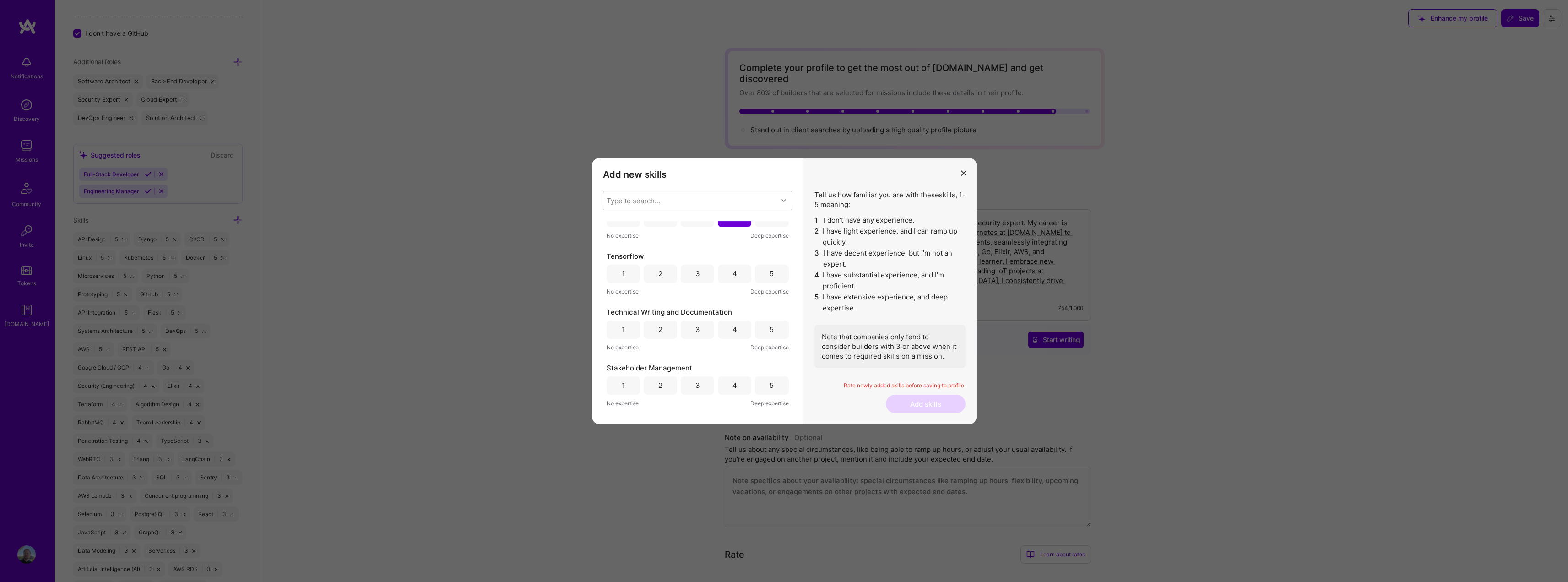
click at [666, 272] on div "2" at bounding box center [661, 274] width 33 height 19
click at [724, 285] on div "4" at bounding box center [735, 284] width 33 height 19
click at [727, 294] on div "4" at bounding box center [735, 294] width 33 height 19
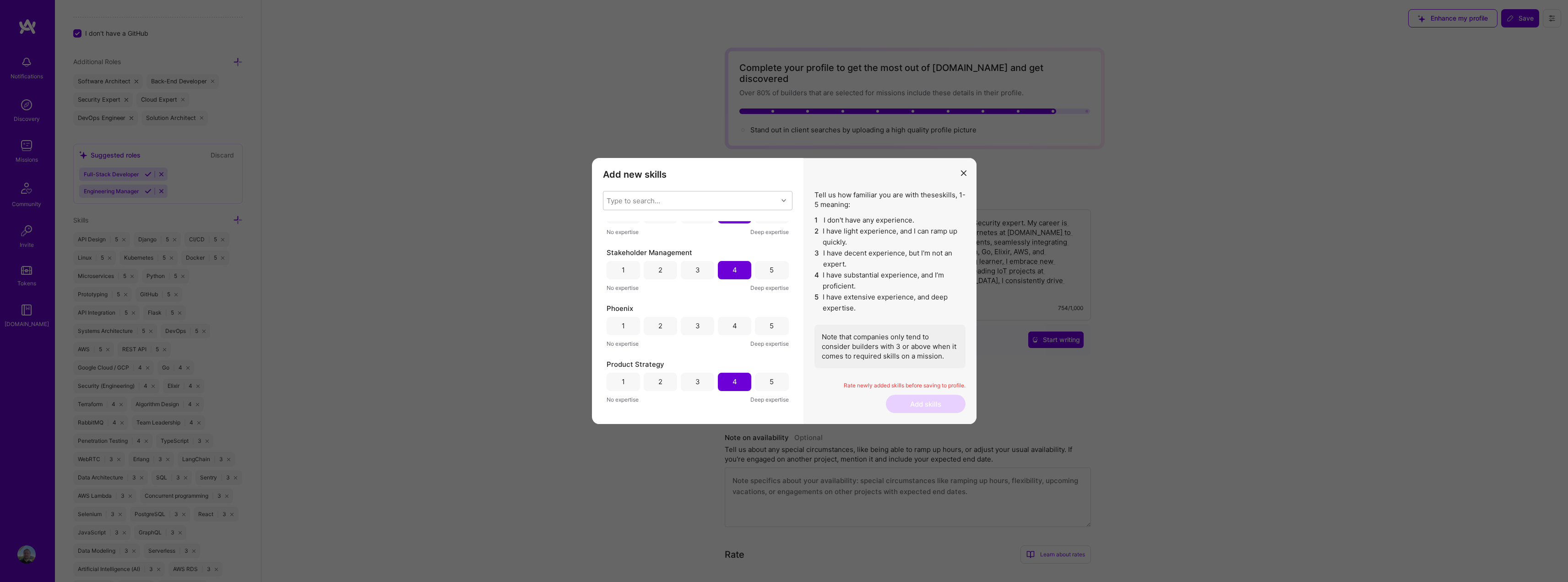
scroll to position [274, 0]
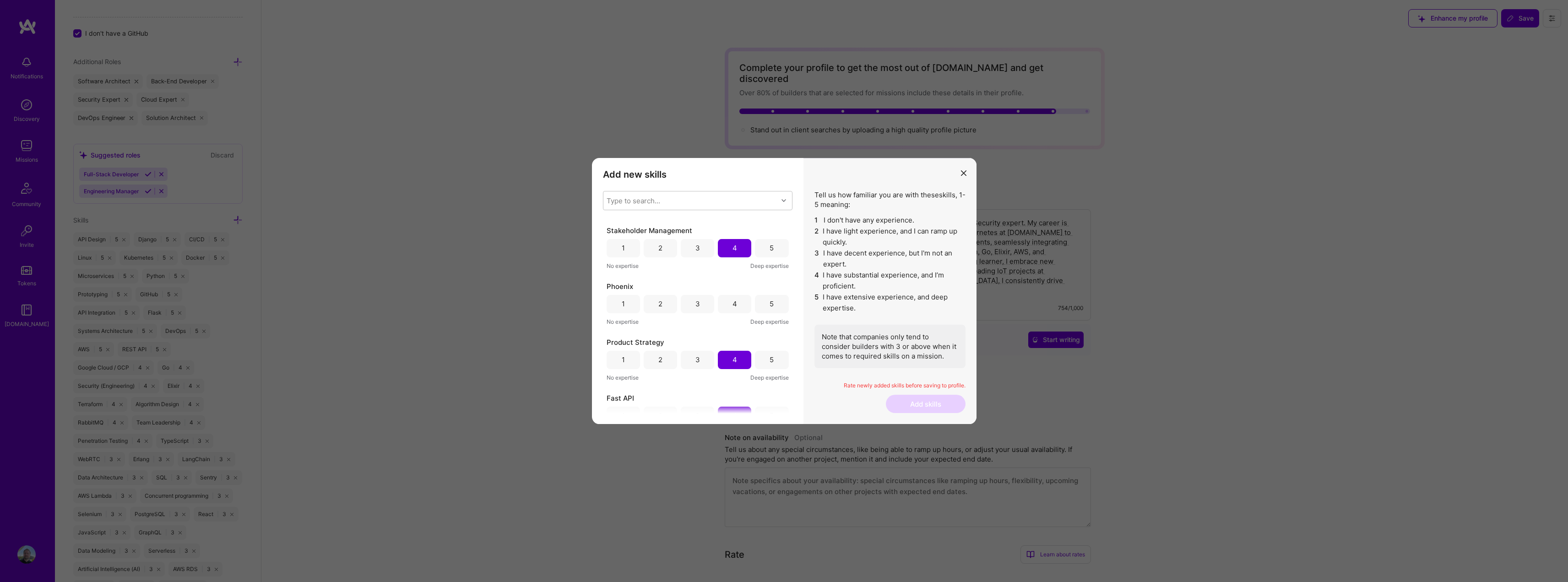
click at [695, 302] on div "3" at bounding box center [697, 304] width 5 height 9
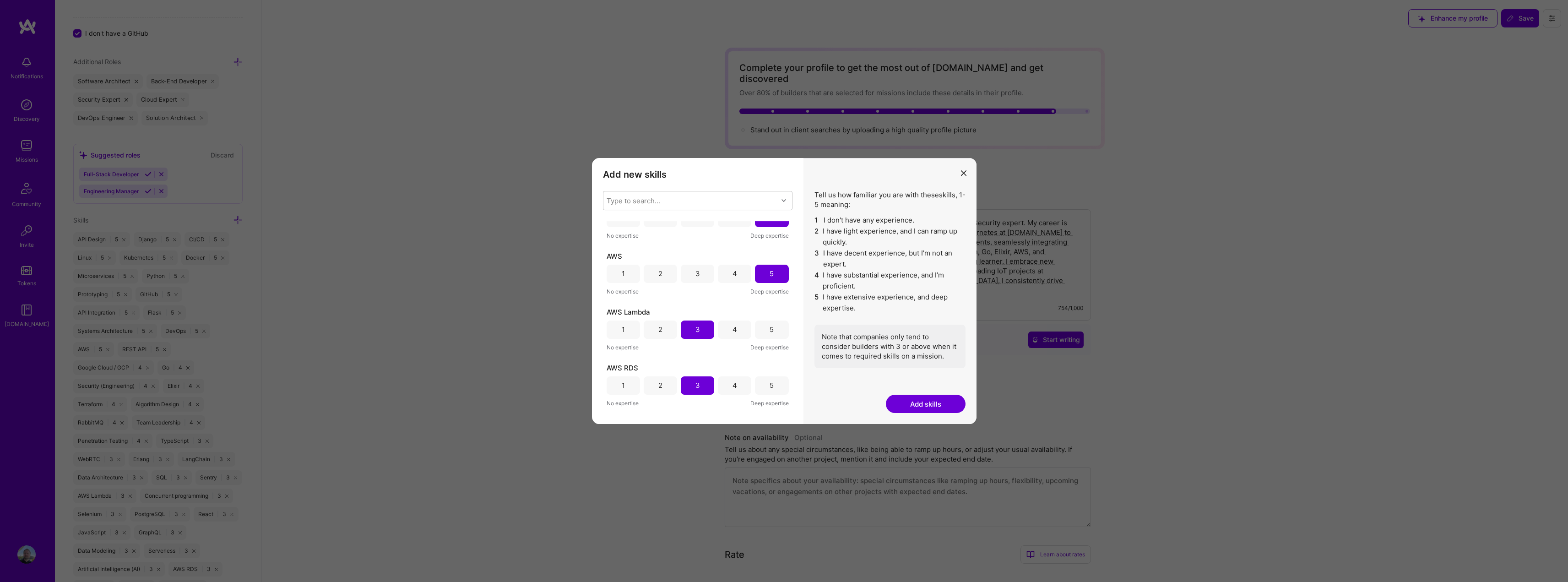
scroll to position [824, 0]
click at [921, 400] on button "Add skills" at bounding box center [926, 404] width 80 height 19
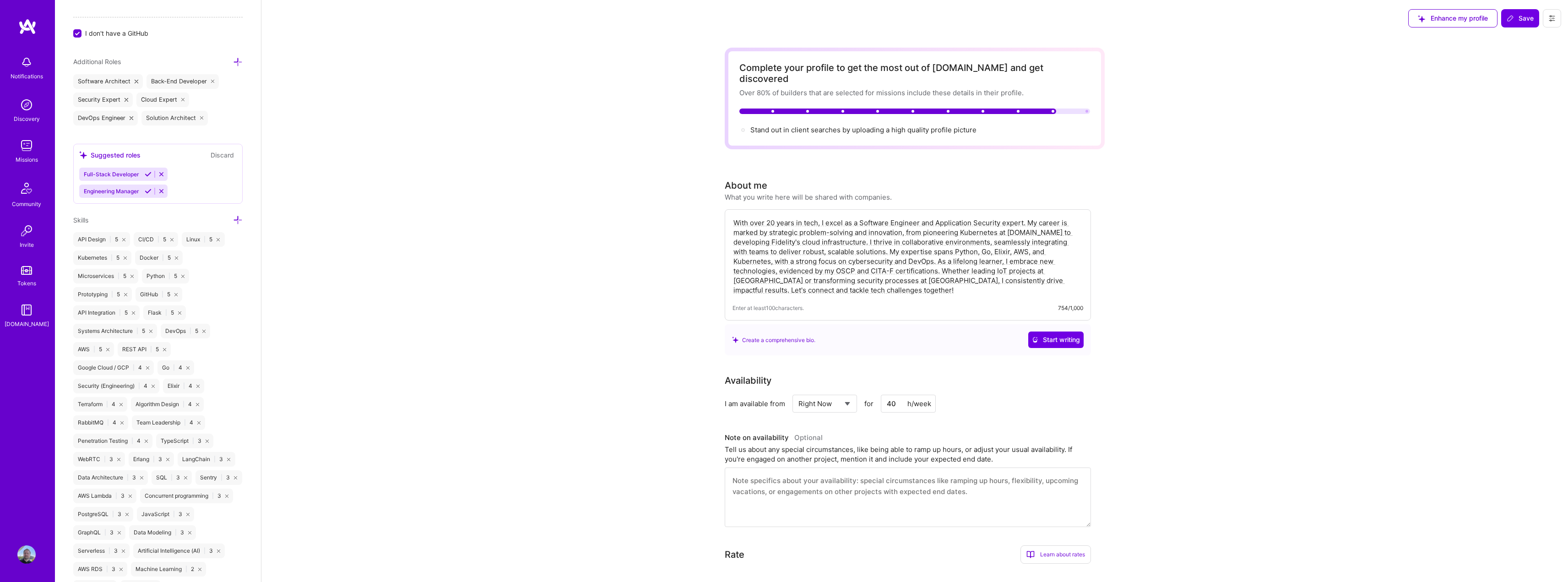
click at [233, 63] on icon at bounding box center [237, 62] width 9 height 9
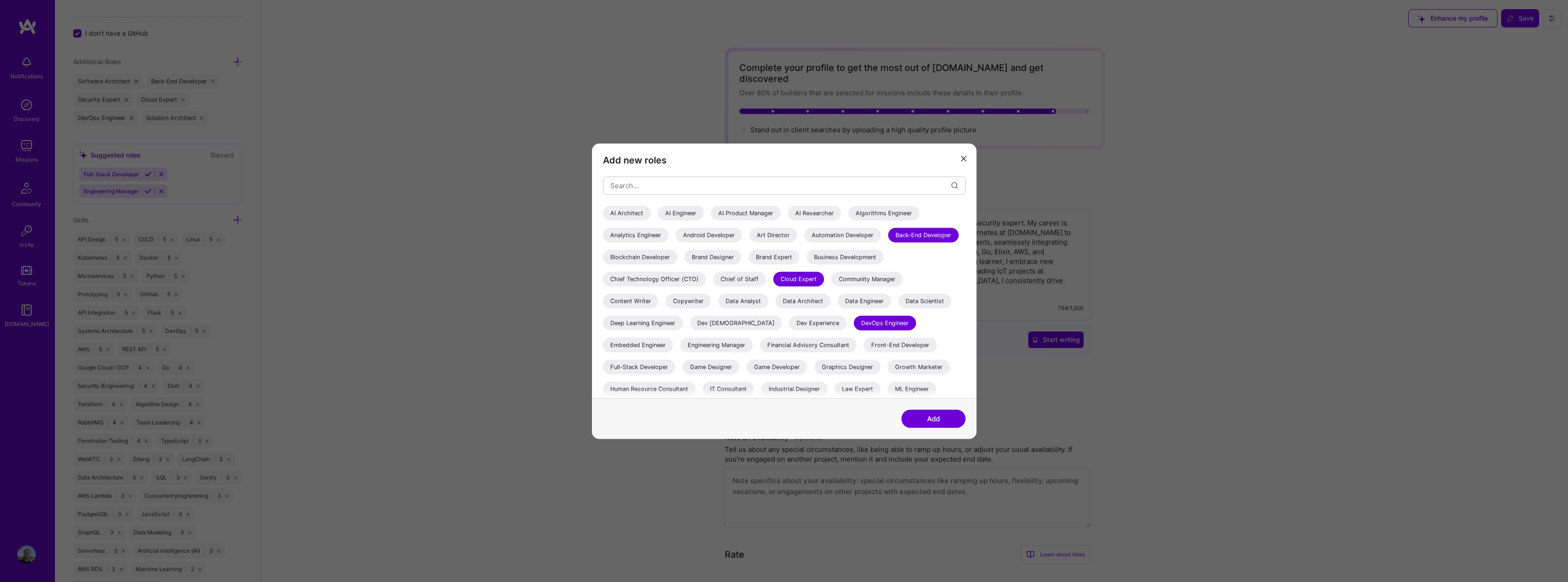
click at [706, 275] on div "Chief Technology Officer (CTO)" at bounding box center [654, 279] width 103 height 15
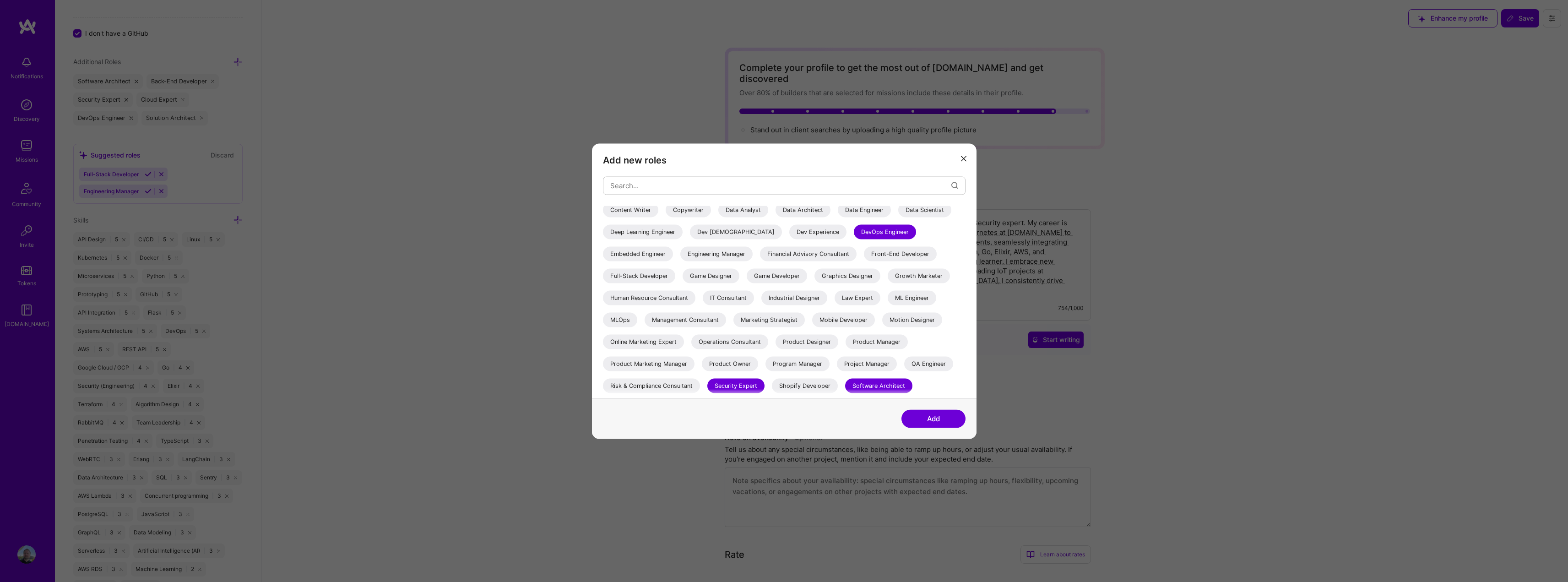
scroll to position [92, 0]
click at [847, 233] on div "Dev Experience" at bounding box center [818, 232] width 57 height 15
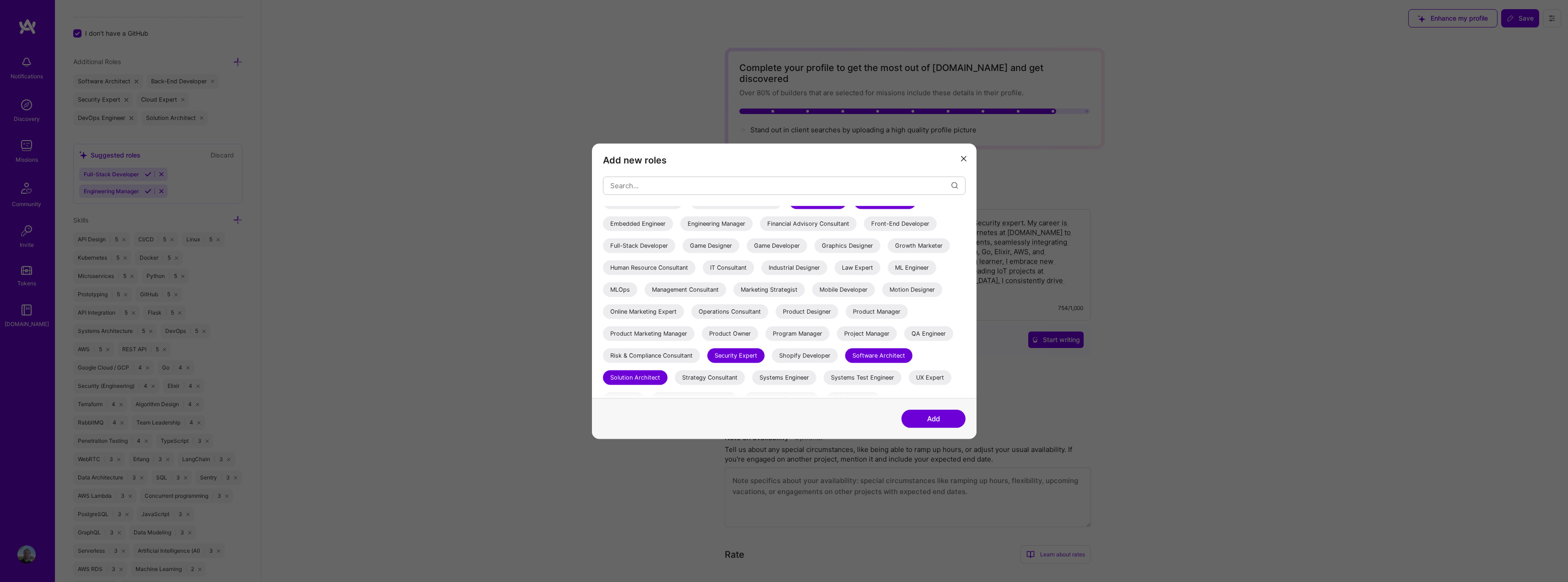
scroll to position [137, 0]
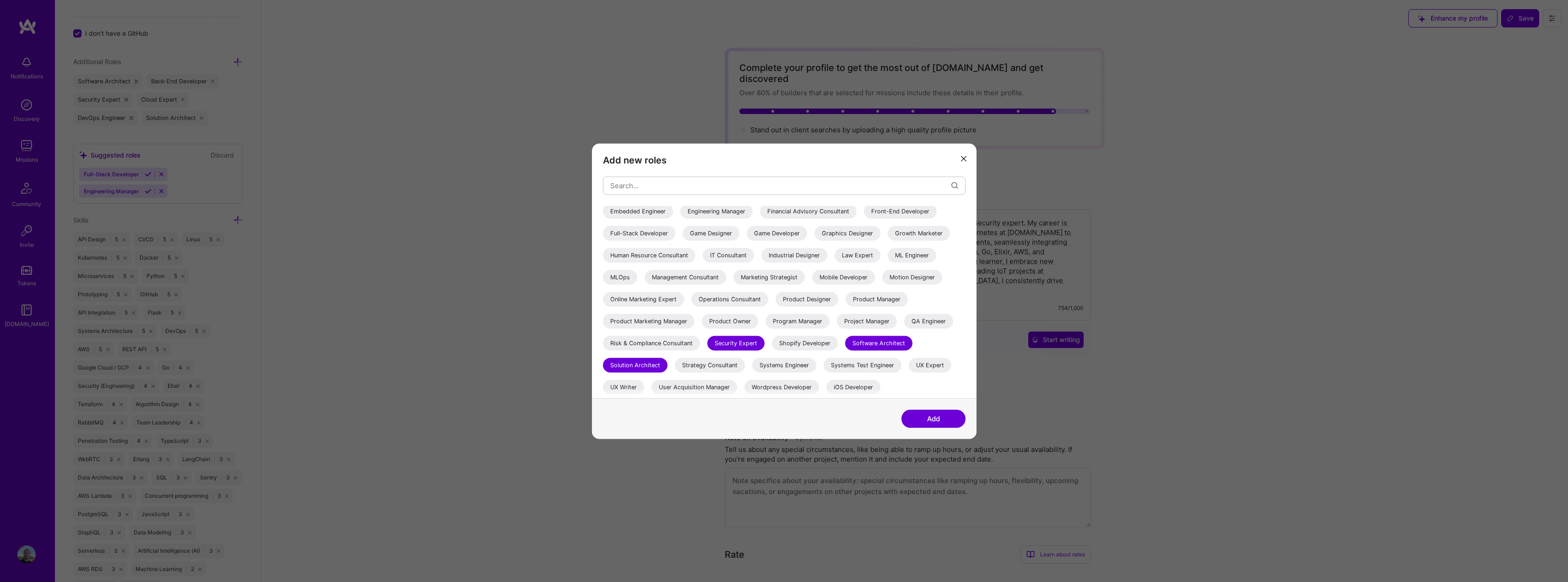
click at [754, 250] on div "IT Consultant" at bounding box center [727, 255] width 51 height 15
click at [702, 318] on div "Product Owner" at bounding box center [729, 321] width 57 height 15
click at [784, 363] on div "Systems Engineer" at bounding box center [784, 365] width 64 height 15
click at [929, 420] on button "Add" at bounding box center [933, 419] width 64 height 19
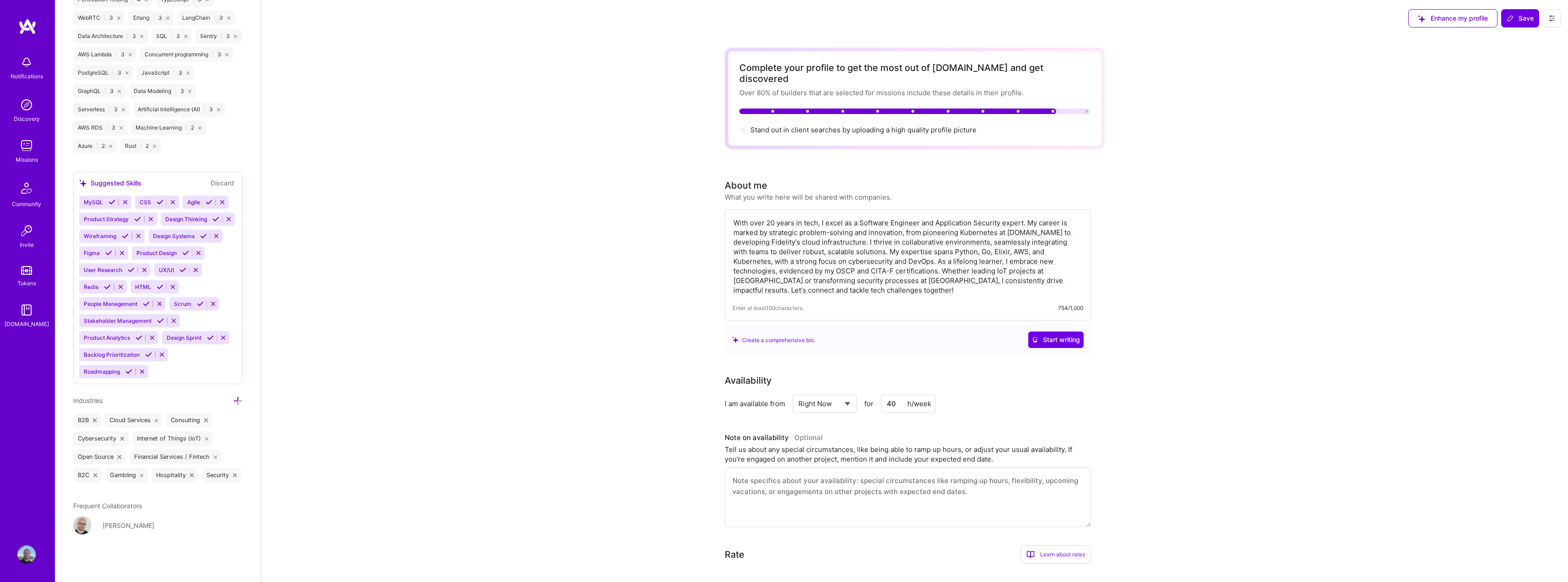
scroll to position [1162, 0]
click at [233, 396] on icon at bounding box center [237, 400] width 9 height 9
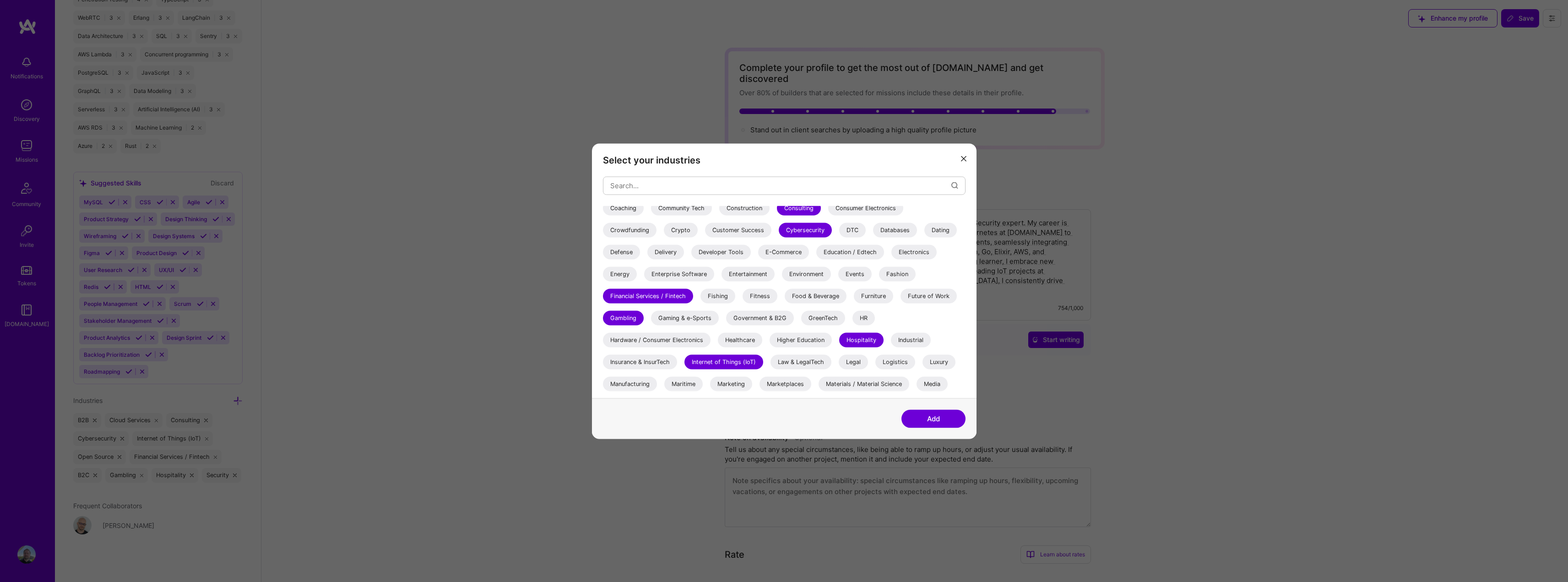
scroll to position [137, 0]
click at [690, 274] on div "Enterprise Software" at bounding box center [679, 273] width 70 height 15
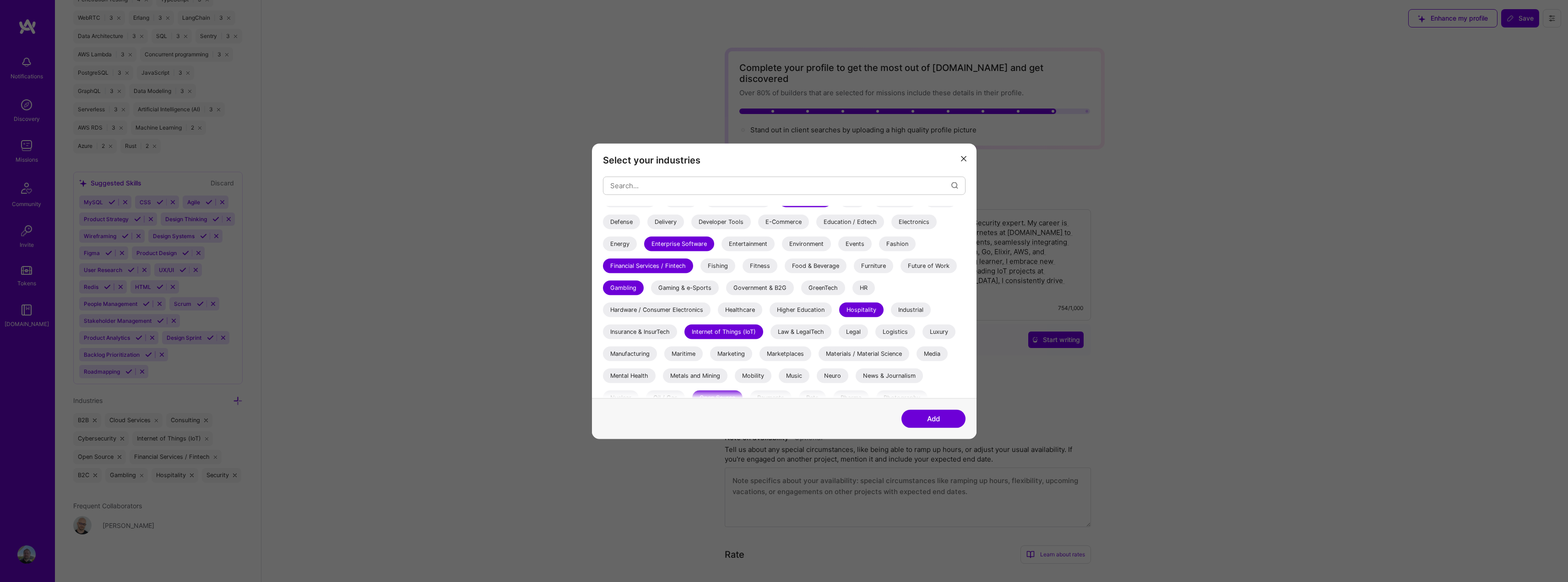
scroll to position [183, 0]
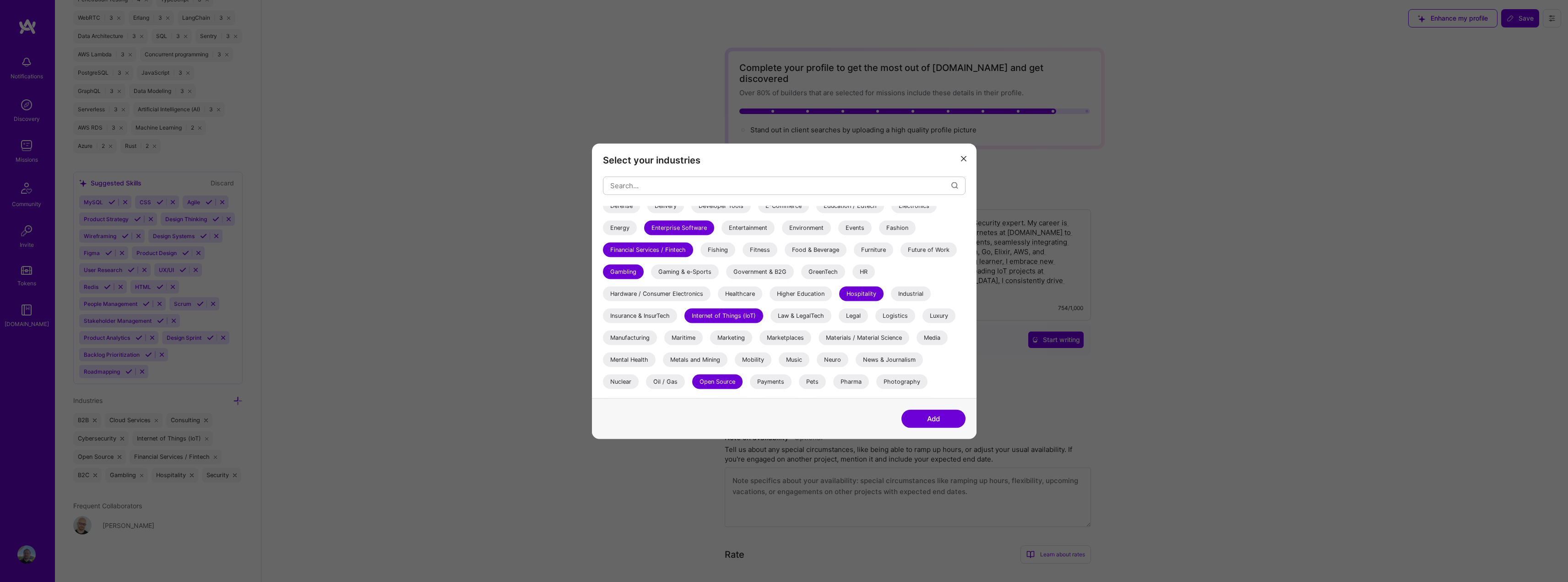
click at [672, 296] on div "Hardware / Consumer Electronics" at bounding box center [657, 294] width 107 height 15
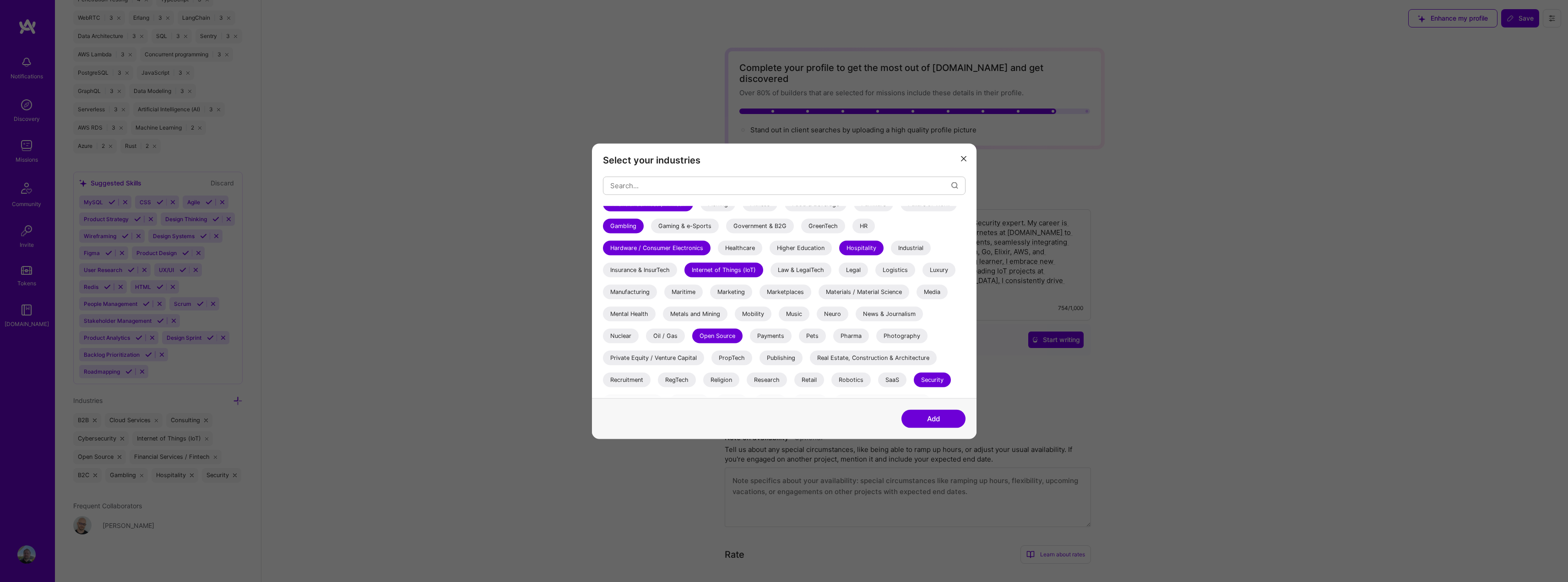
click at [651, 247] on div "Hardware / Consumer Electronics" at bounding box center [657, 247] width 107 height 15
click at [680, 293] on div "Maritime" at bounding box center [684, 292] width 39 height 15
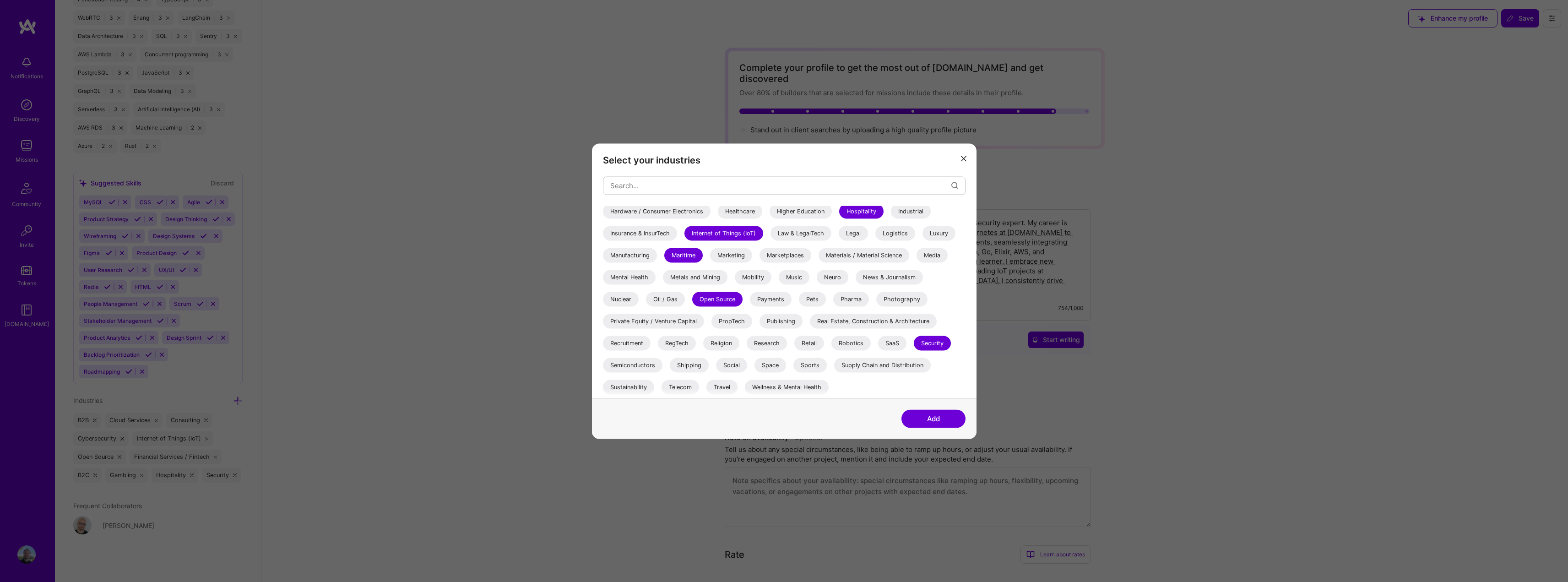
scroll to position [45, 0]
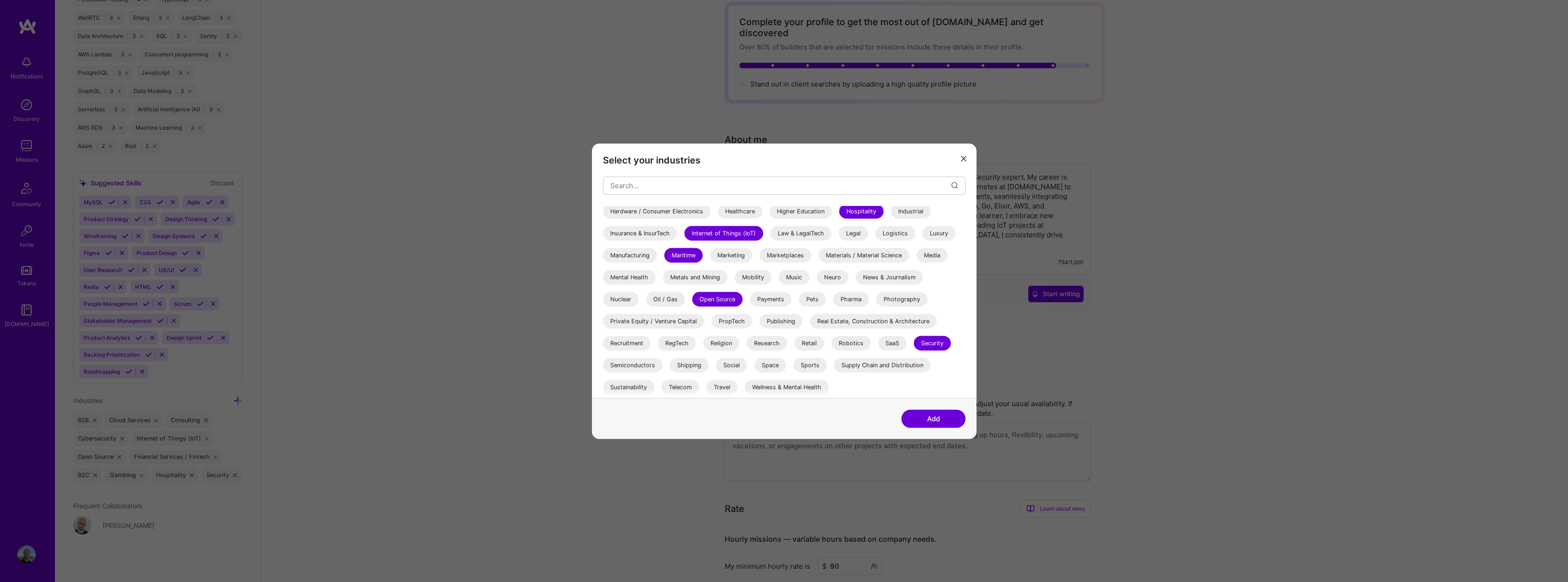
click at [627, 341] on div "Recruitment" at bounding box center [626, 343] width 47 height 15
click at [764, 343] on div "Research" at bounding box center [766, 343] width 40 height 15
click at [771, 367] on div "Space" at bounding box center [770, 365] width 32 height 15
click at [917, 417] on button "Add" at bounding box center [933, 419] width 64 height 19
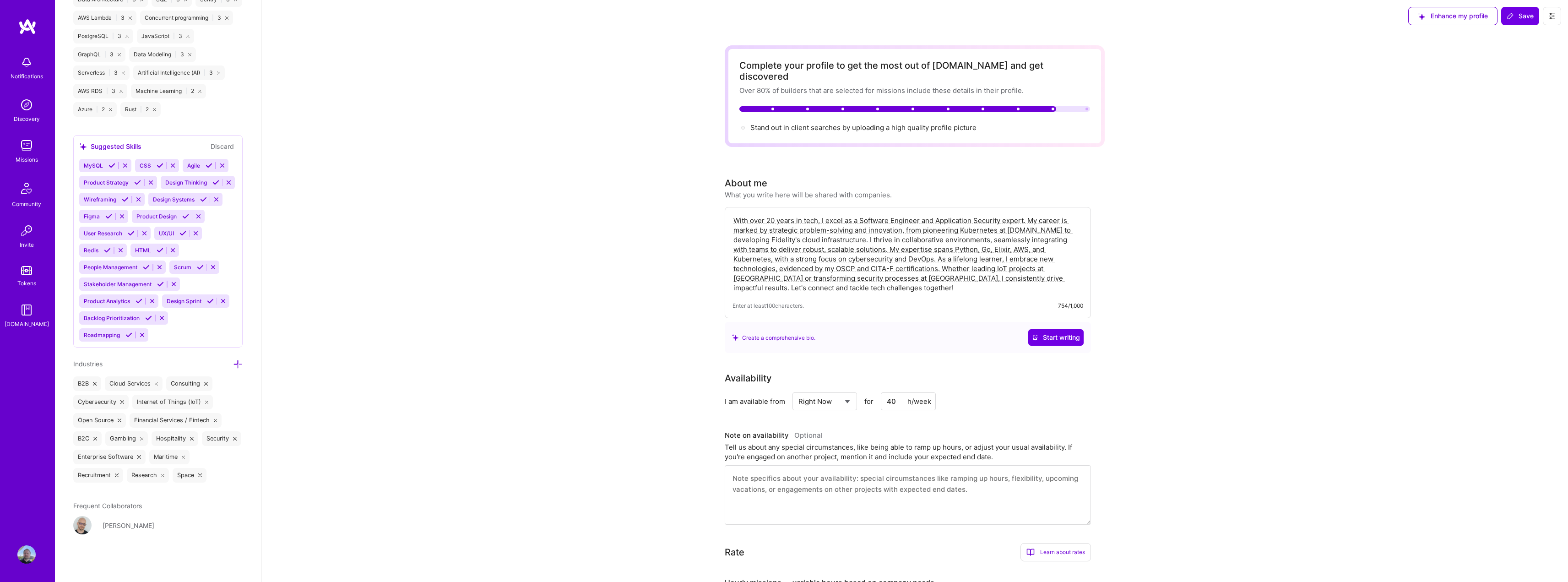
scroll to position [0, 0]
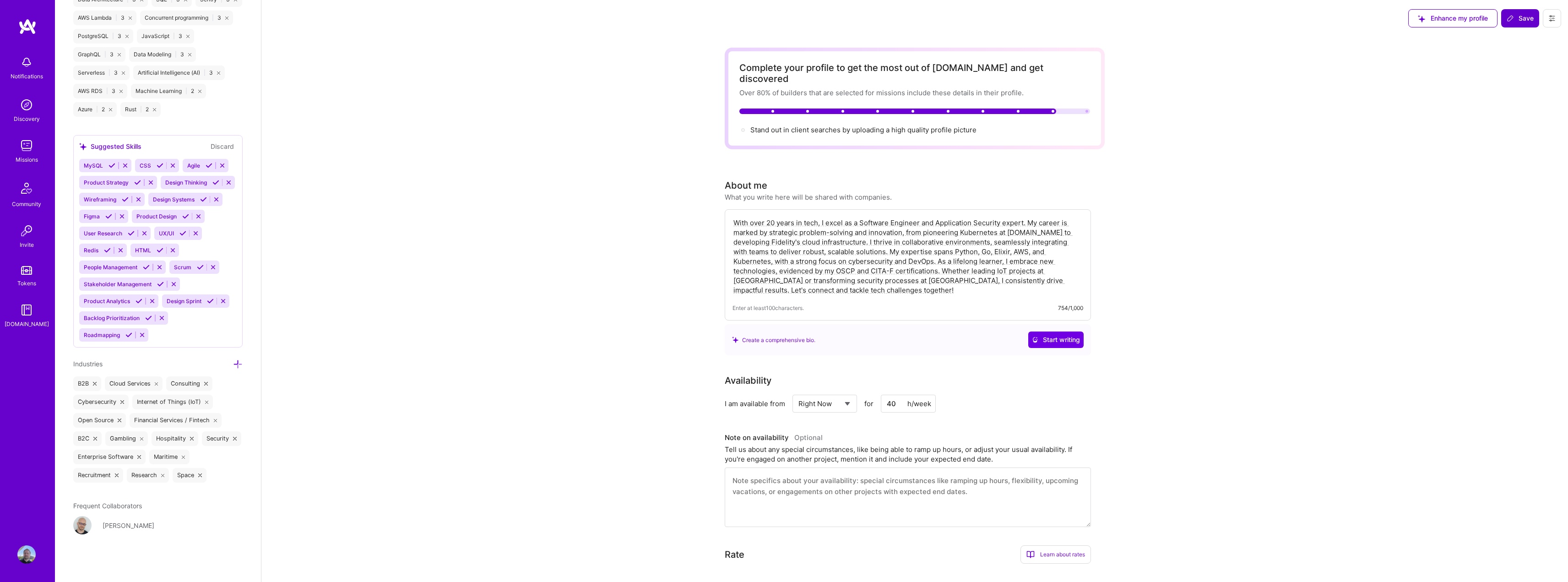
click at [1520, 22] on span "Save" at bounding box center [1520, 19] width 27 height 9
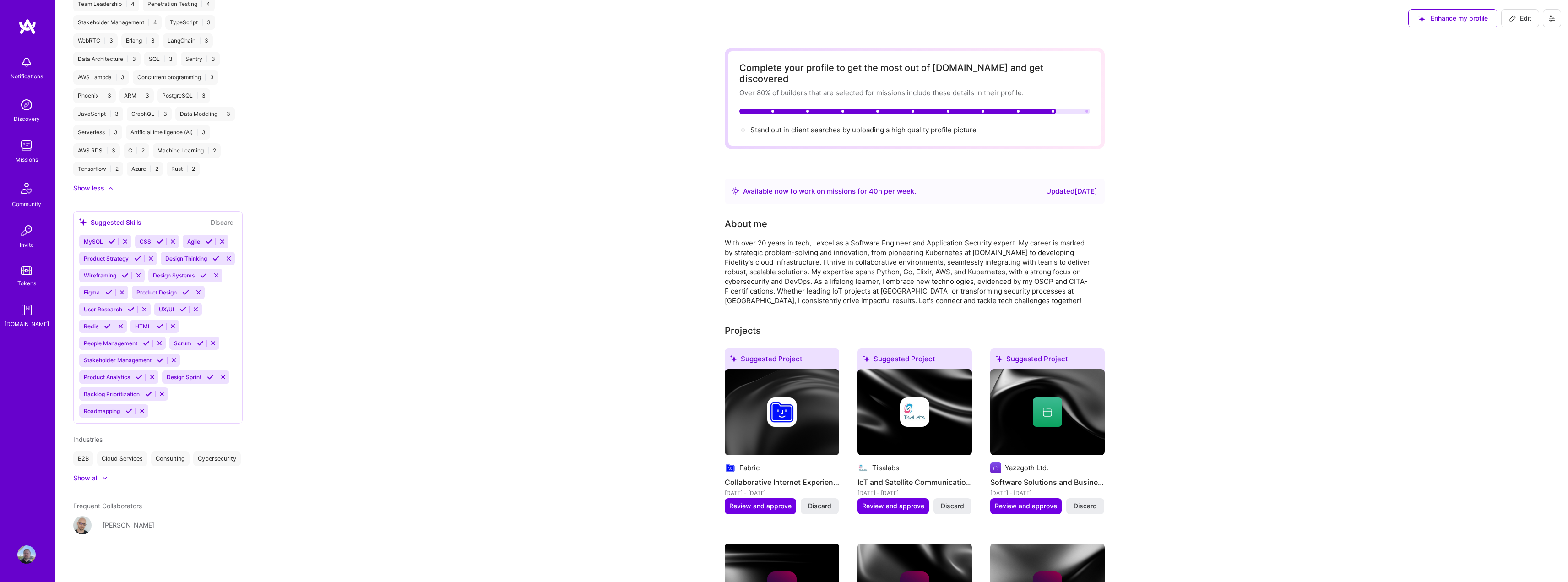
scroll to position [820, 0]
